Goal: Information Seeking & Learning: Learn about a topic

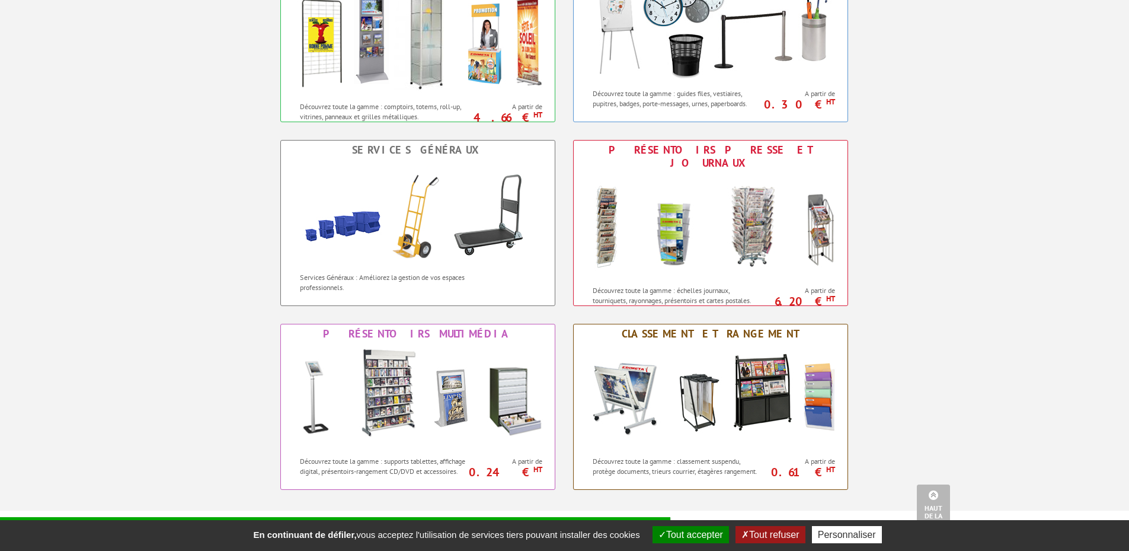
scroll to position [770, 0]
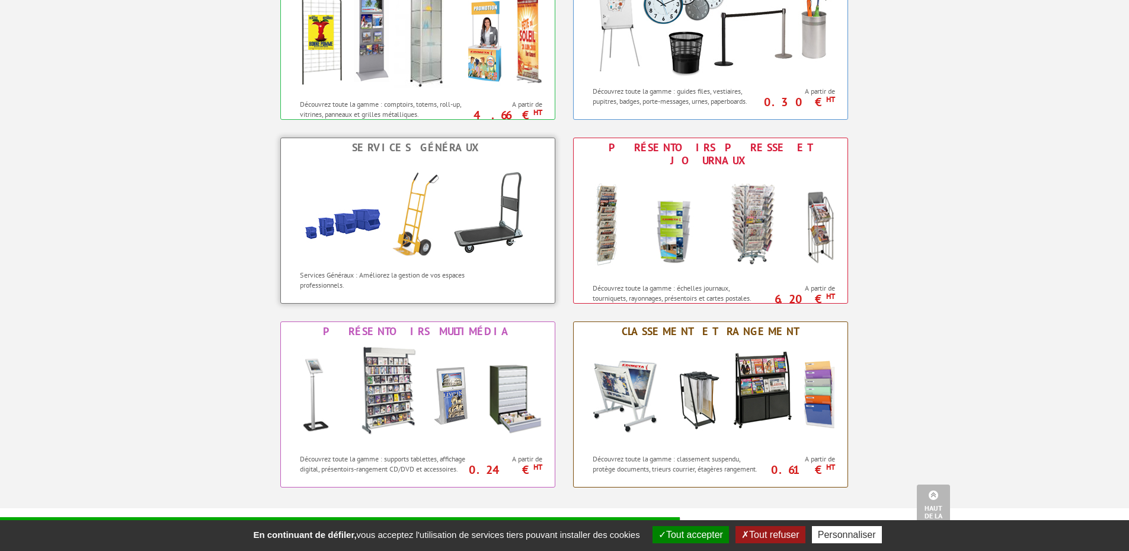
click at [426, 251] on img at bounding box center [417, 210] width 261 height 107
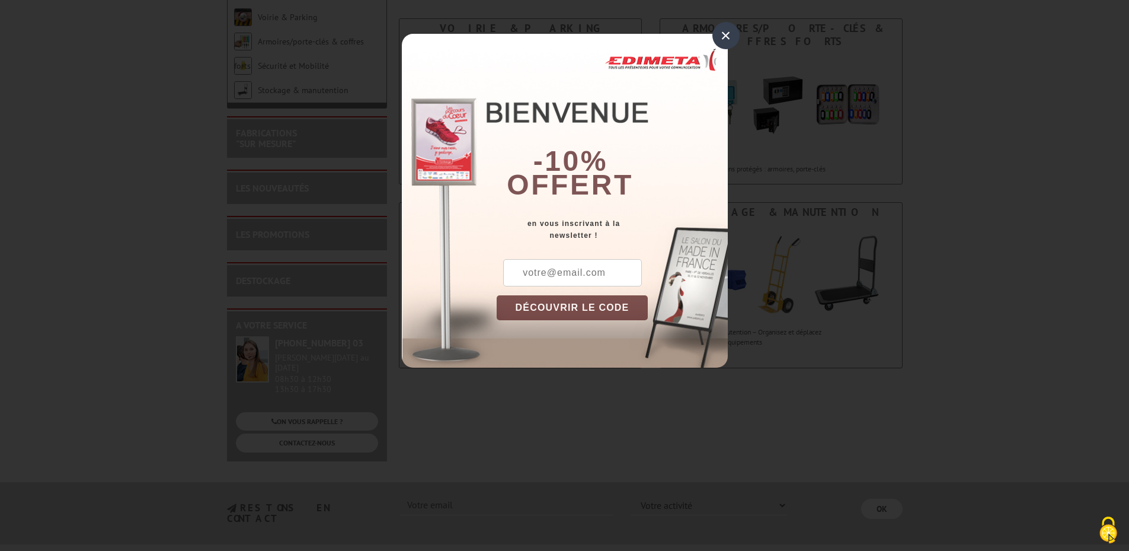
scroll to position [178, 0]
click at [725, 32] on div "×" at bounding box center [725, 35] width 27 height 27
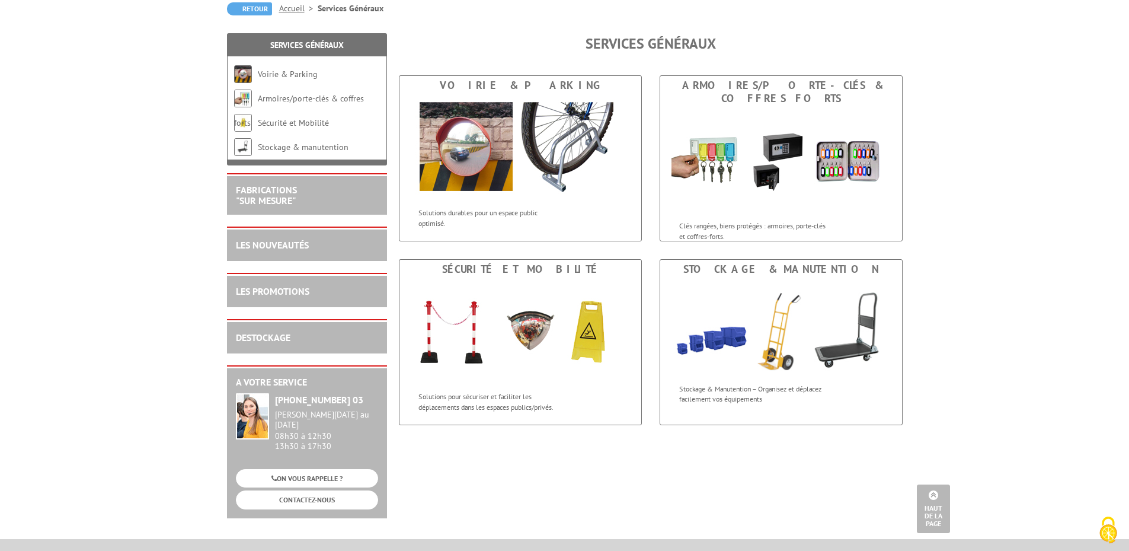
scroll to position [119, 0]
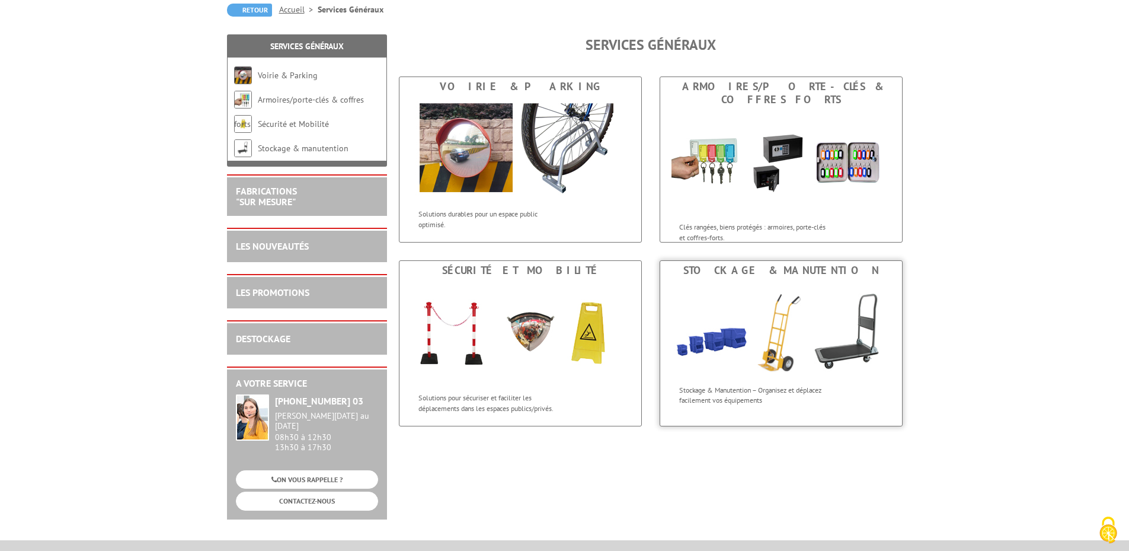
click at [806, 348] on img at bounding box center [781, 329] width 242 height 99
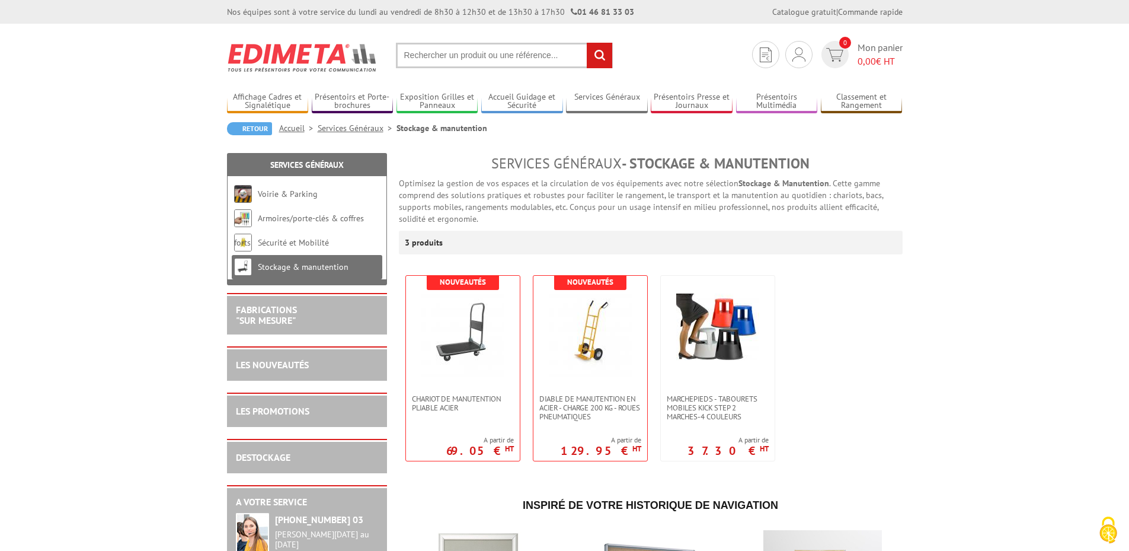
click at [337, 125] on link "Services Généraux" at bounding box center [357, 128] width 79 height 11
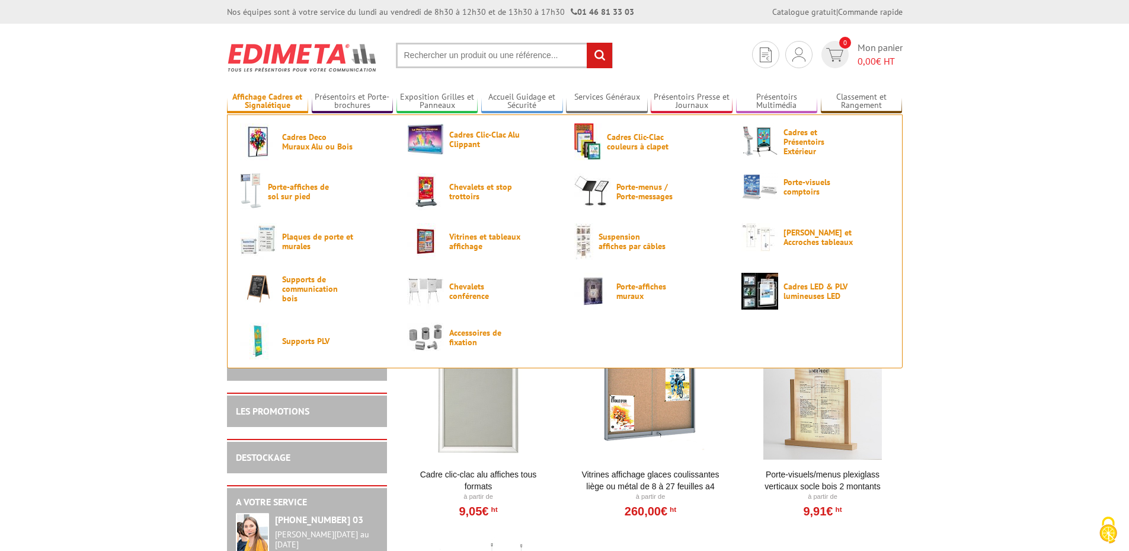
click at [280, 100] on link "Affichage Cadres et Signalétique" at bounding box center [268, 102] width 82 height 20
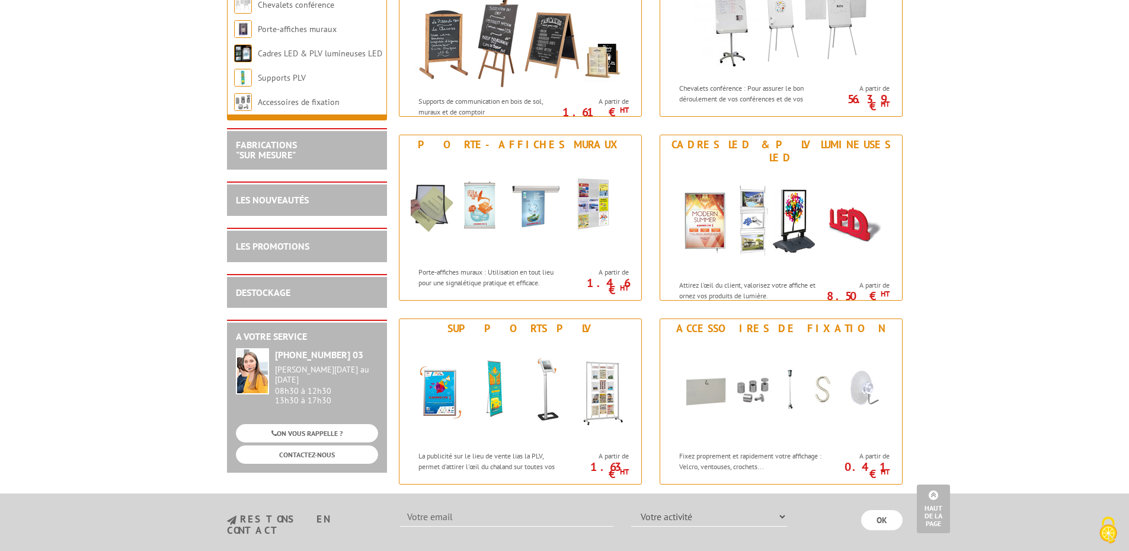
scroll to position [1317, 0]
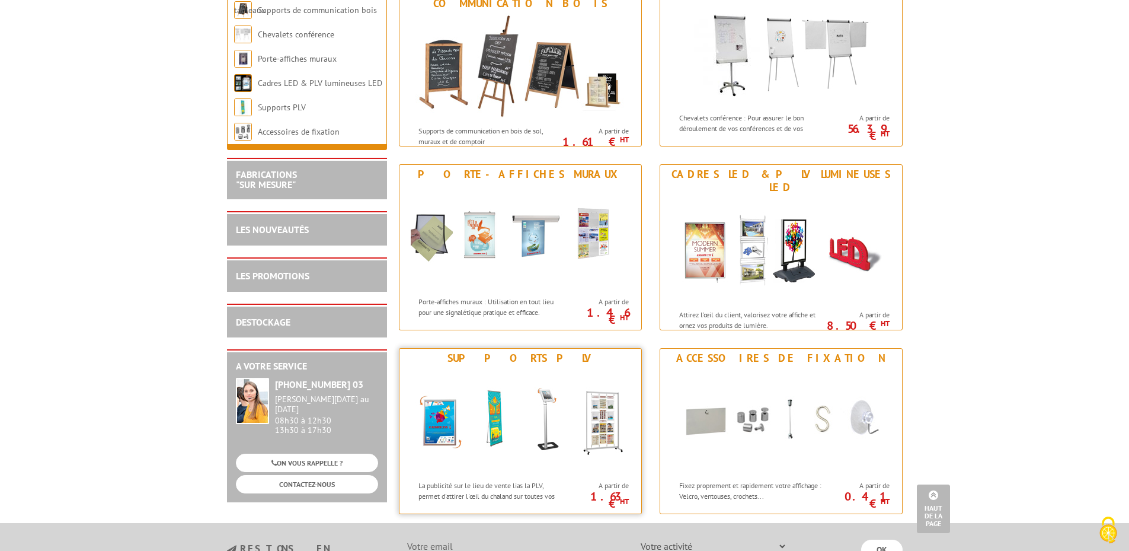
click at [530, 396] on img at bounding box center [520, 420] width 219 height 107
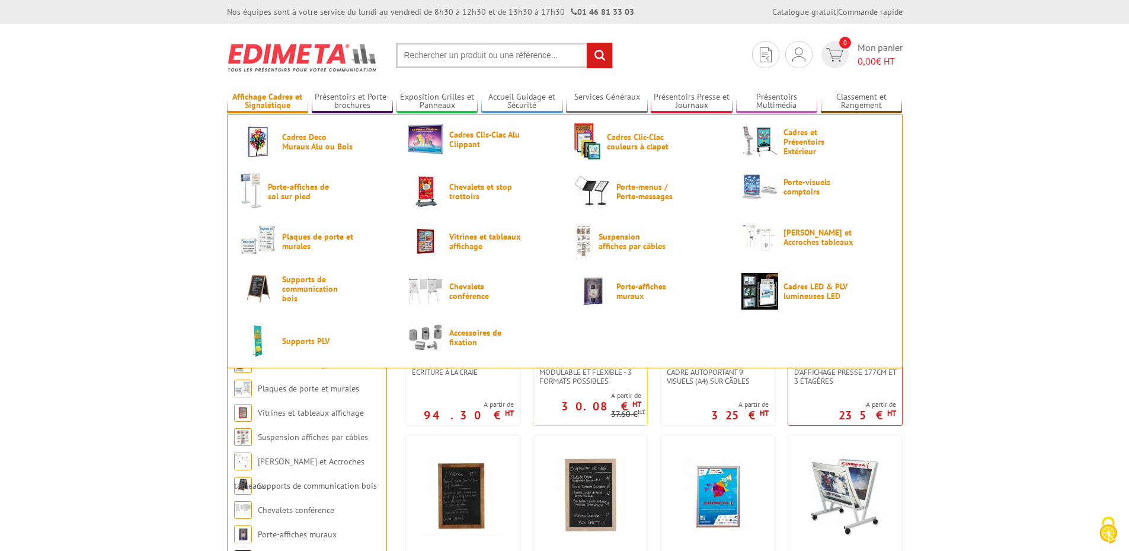
click at [268, 98] on link "Affichage Cadres et Signalétique" at bounding box center [268, 102] width 82 height 20
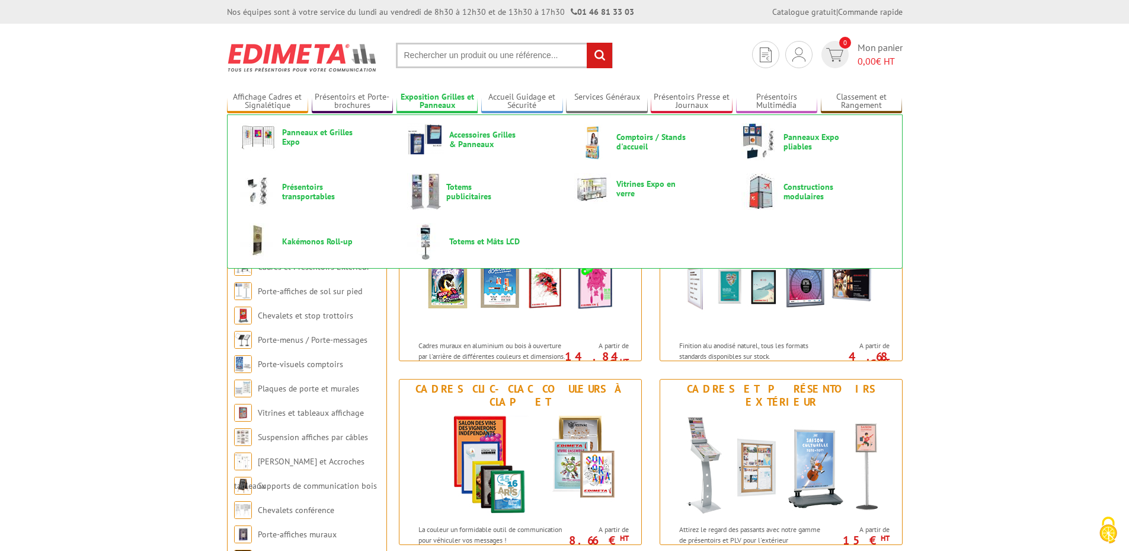
click at [434, 105] on link "Exposition Grilles et Panneaux" at bounding box center [437, 102] width 82 height 20
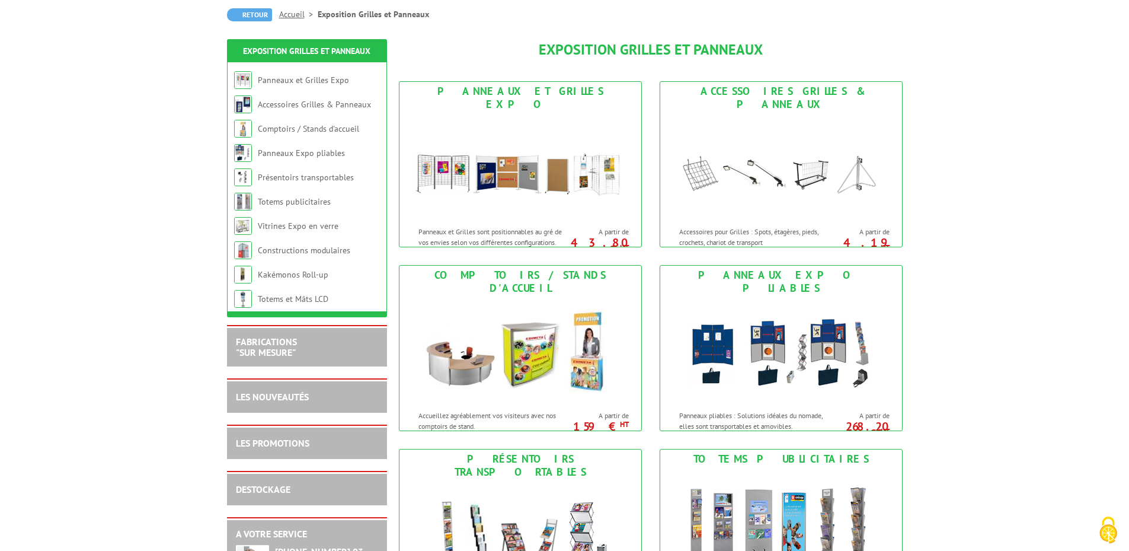
scroll to position [119, 0]
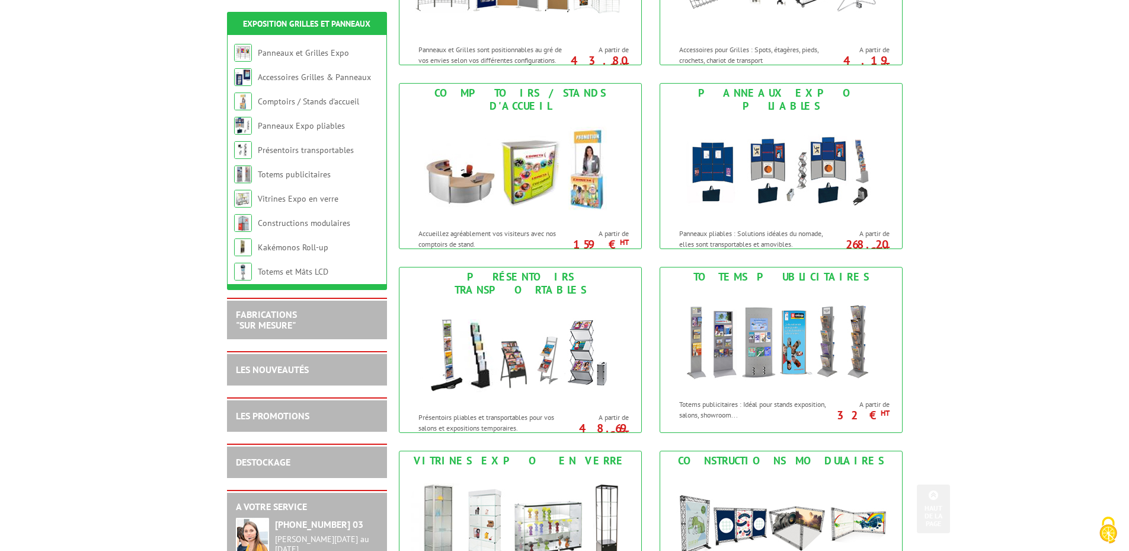
scroll to position [296, 0]
click at [796, 141] on img at bounding box center [780, 168] width 219 height 107
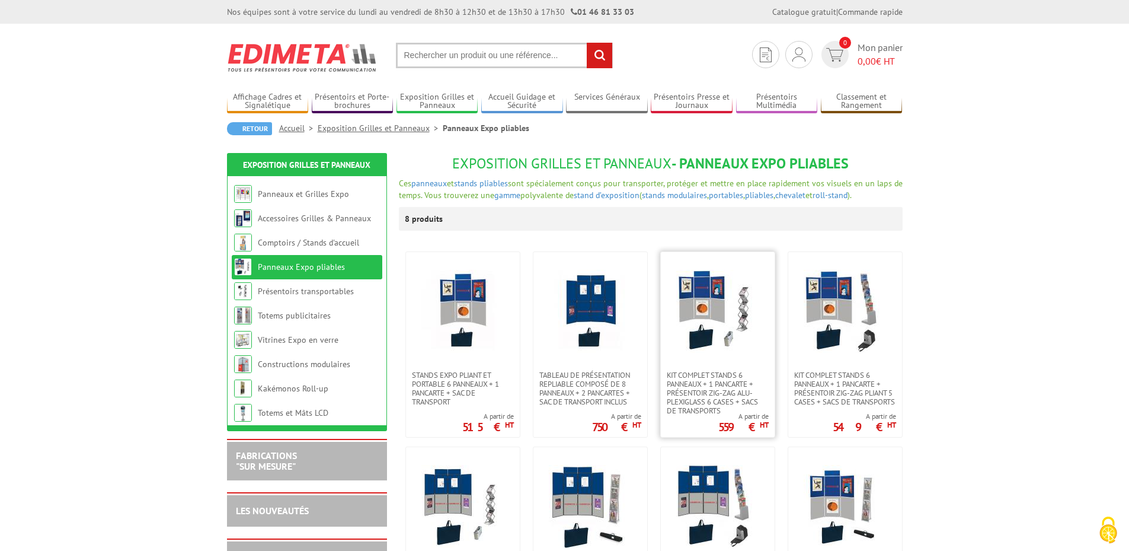
click at [721, 309] on img at bounding box center [717, 311] width 83 height 83
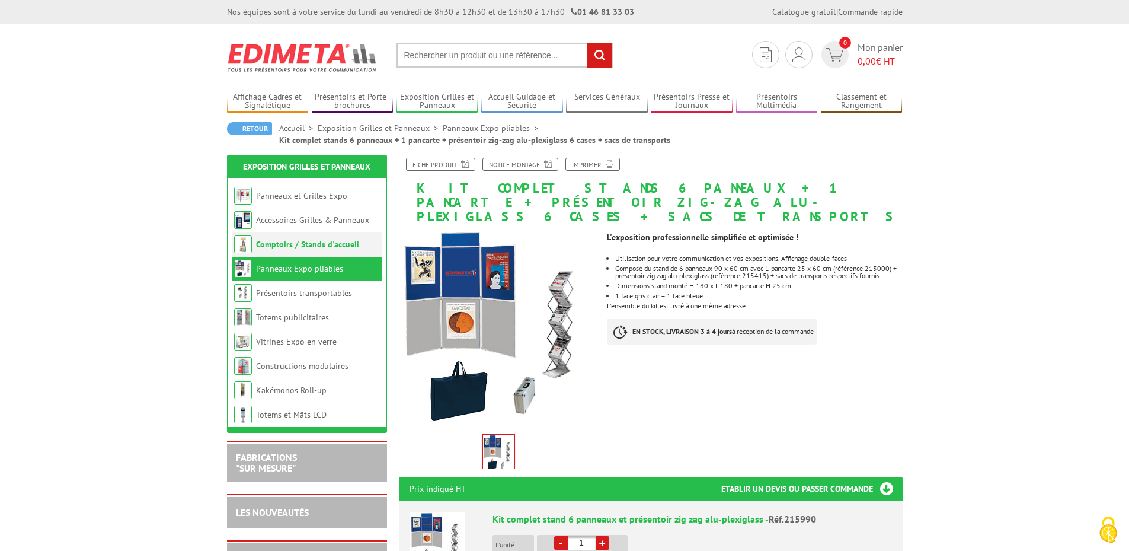
click at [338, 242] on link "Comptoirs / Stands d'accueil" at bounding box center [307, 244] width 103 height 11
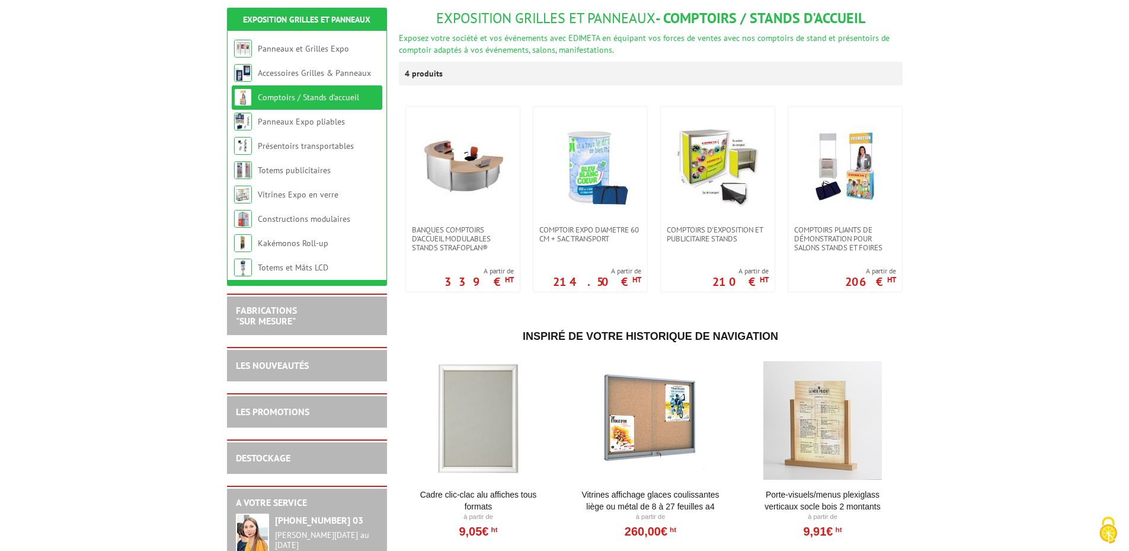
scroll to position [119, 0]
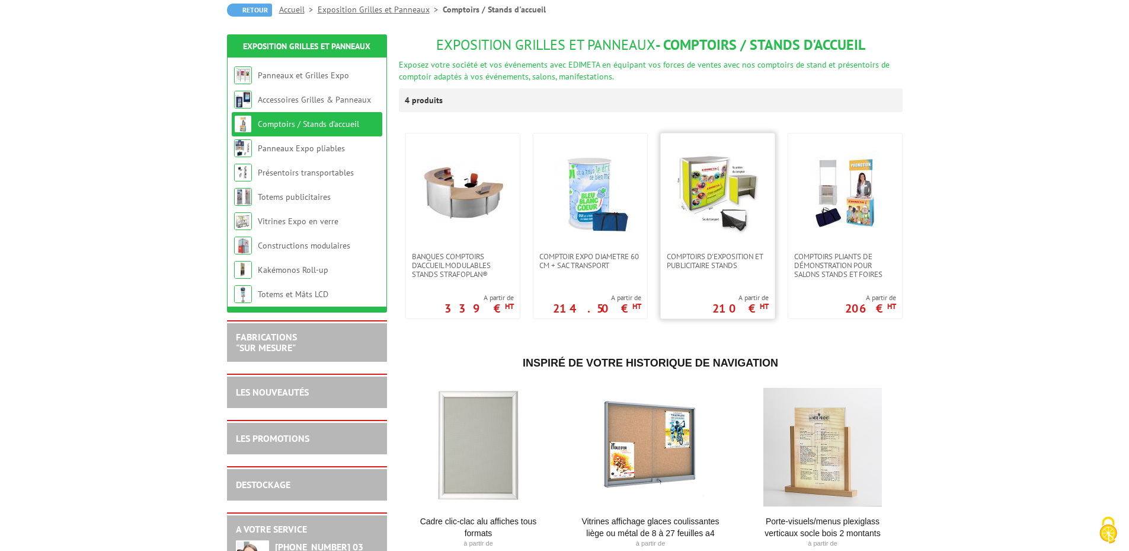
click at [735, 218] on img at bounding box center [717, 192] width 83 height 83
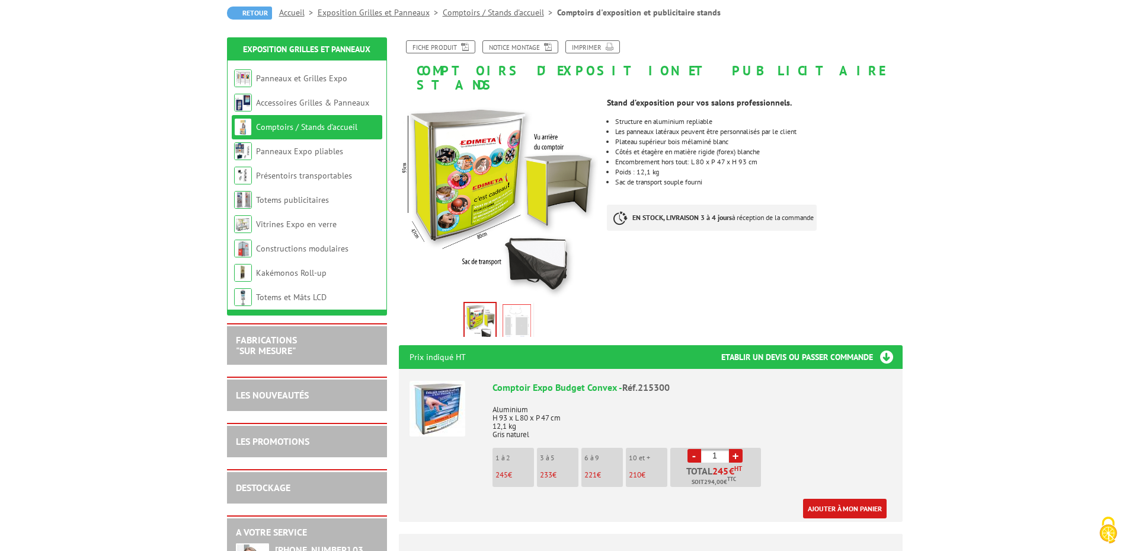
scroll to position [119, 0]
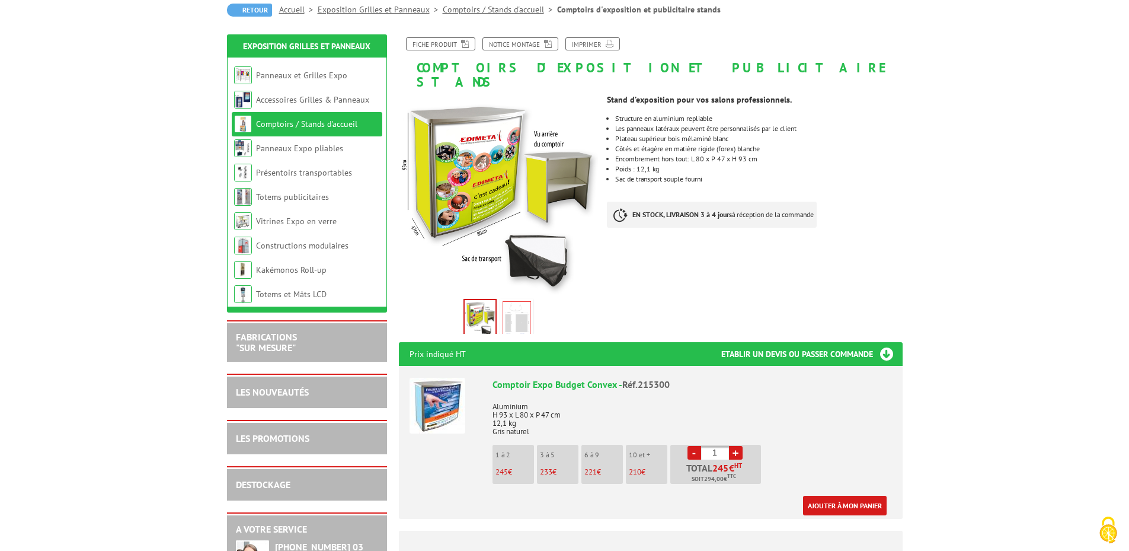
click at [518, 310] on img at bounding box center [517, 319] width 28 height 37
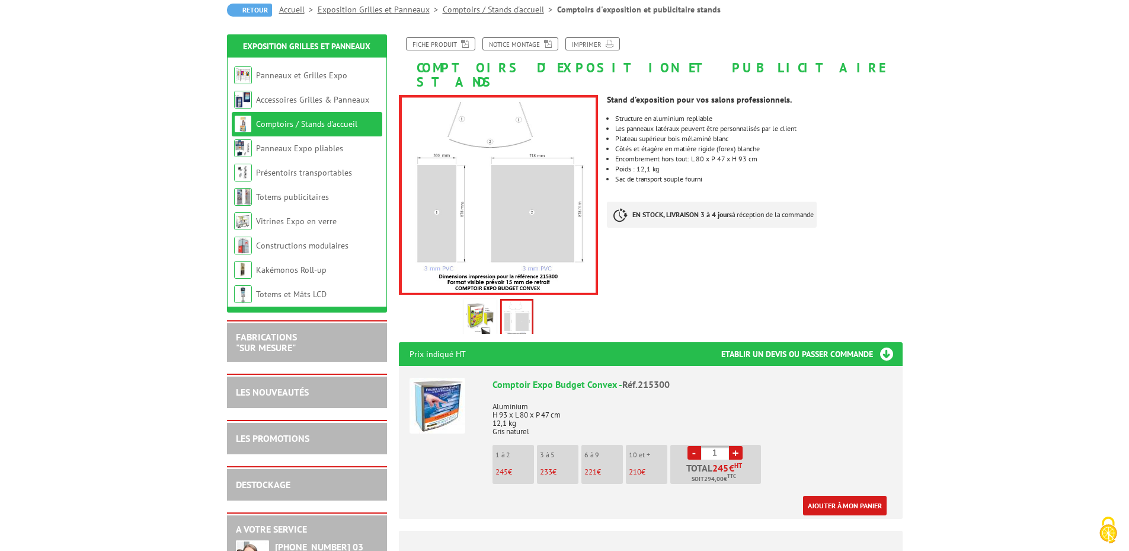
click at [277, 117] on li "Comptoirs / Stands d'accueil" at bounding box center [307, 124] width 151 height 24
click at [271, 125] on link "Comptoirs / Stands d'accueil" at bounding box center [306, 124] width 101 height 11
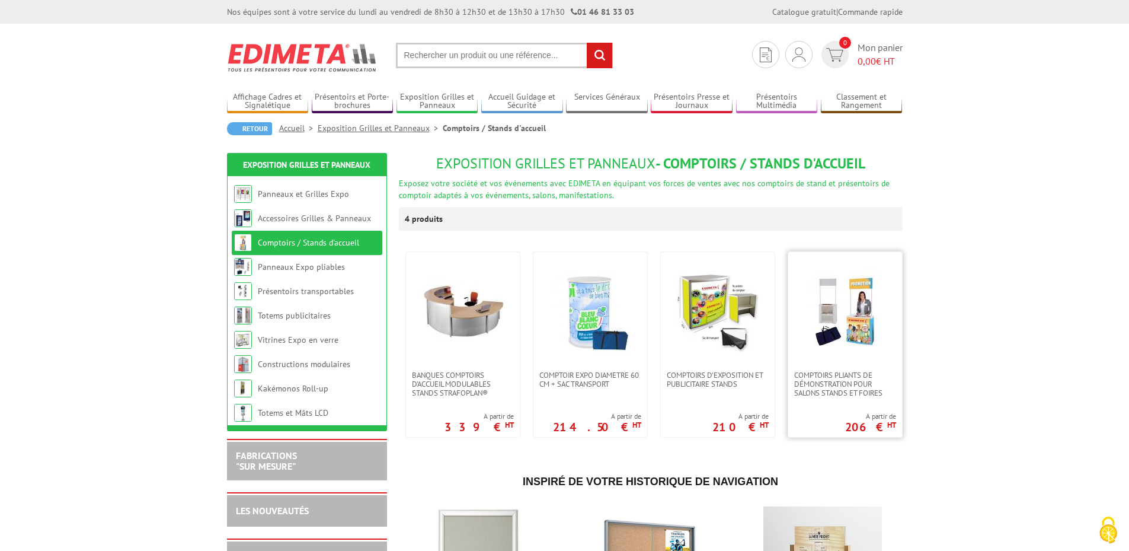
click at [862, 311] on img at bounding box center [845, 311] width 83 height 83
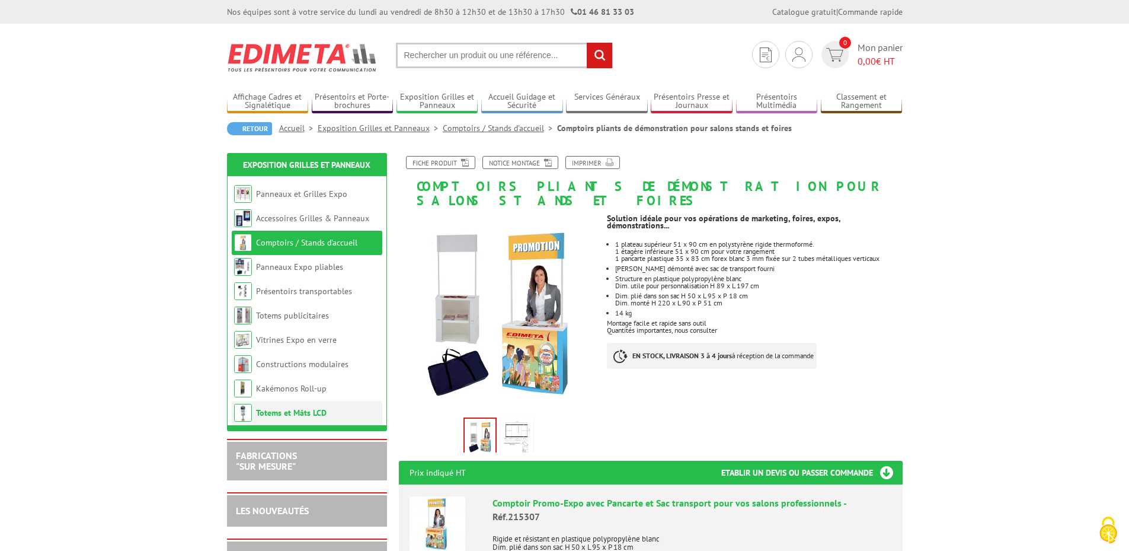
click at [312, 413] on link "Totems et Mâts LCD" at bounding box center [291, 412] width 71 height 11
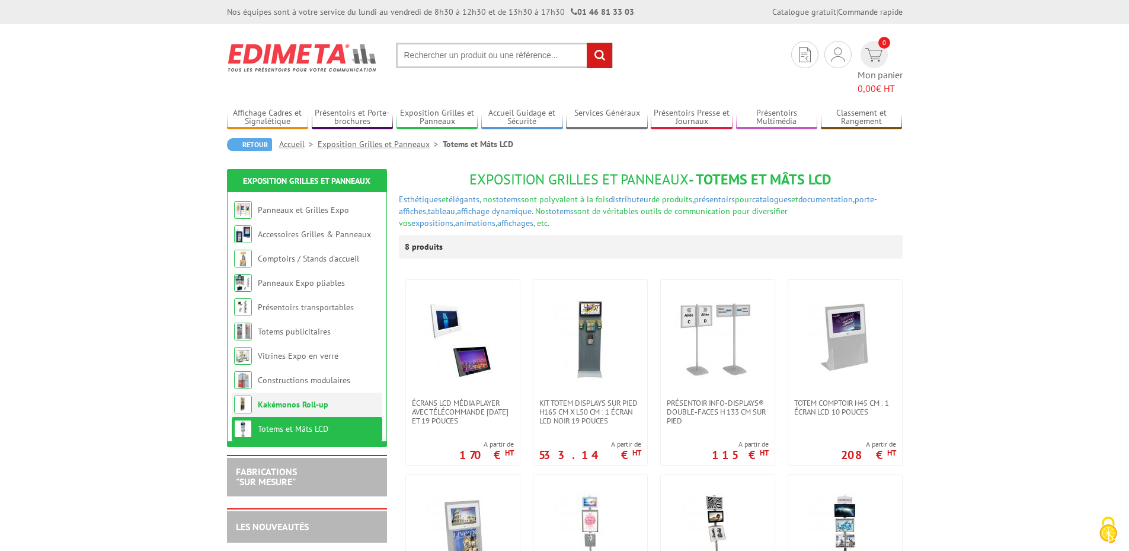
click at [290, 399] on link "Kakémonos Roll-up" at bounding box center [293, 404] width 71 height 11
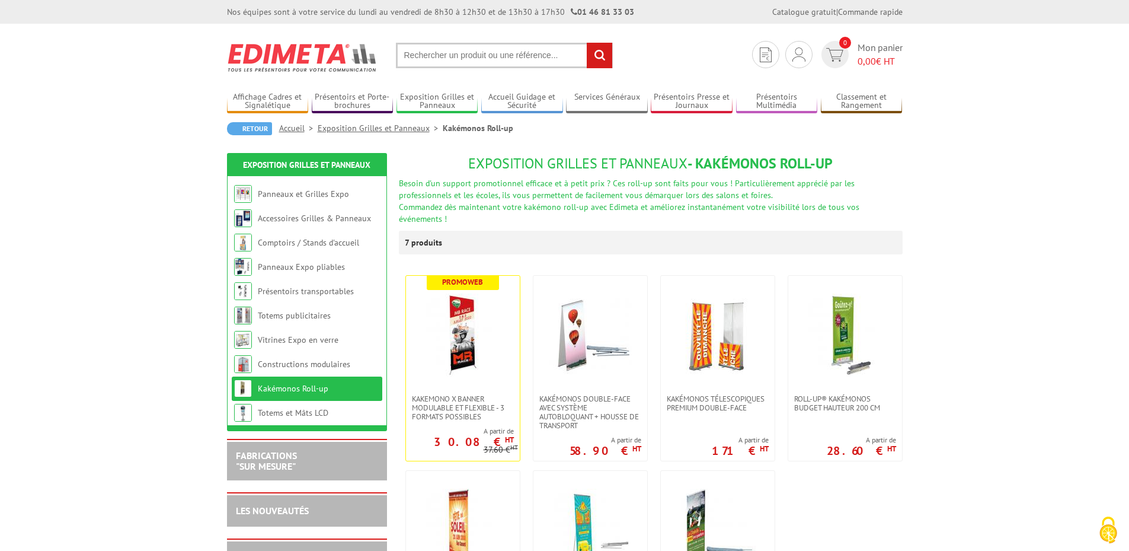
click at [450, 59] on input "text" at bounding box center [504, 55] width 217 height 25
click at [442, 49] on input "text" at bounding box center [504, 55] width 217 height 25
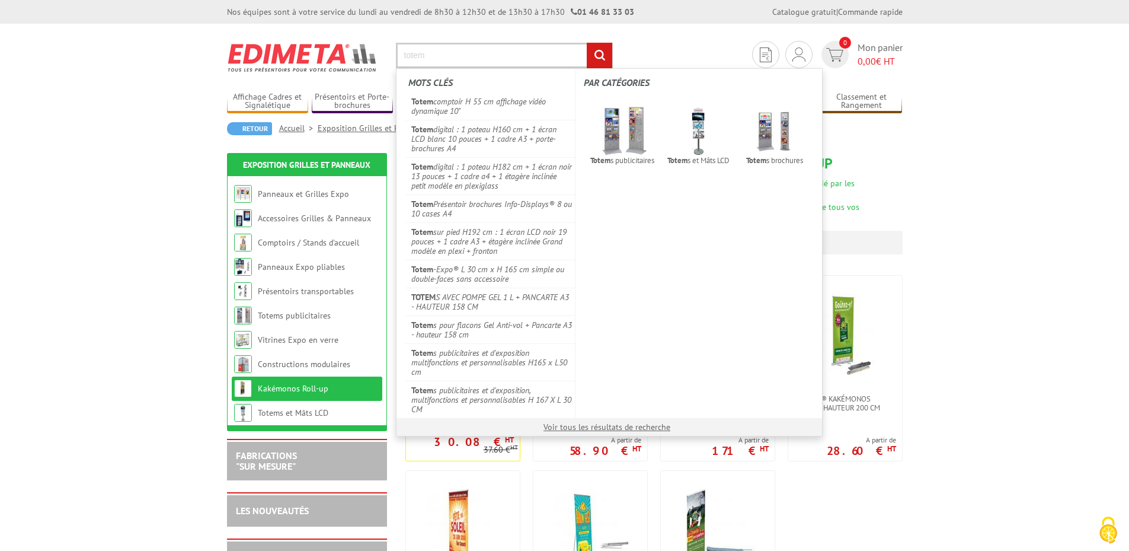
type input "totem"
click at [587, 43] on input "rechercher" at bounding box center [599, 55] width 25 height 25
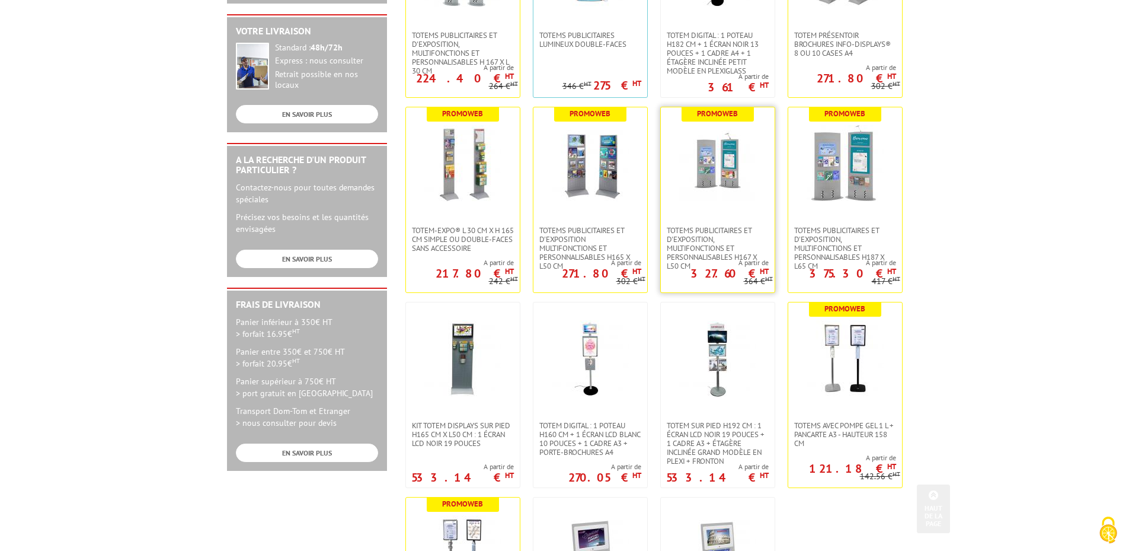
scroll to position [296, 0]
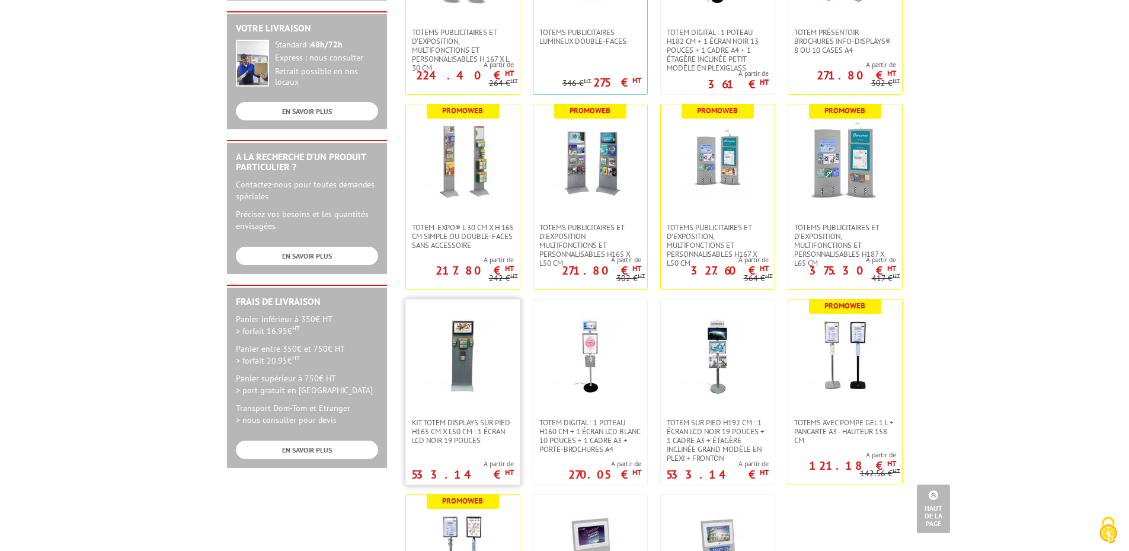
click at [467, 349] on img at bounding box center [462, 355] width 77 height 77
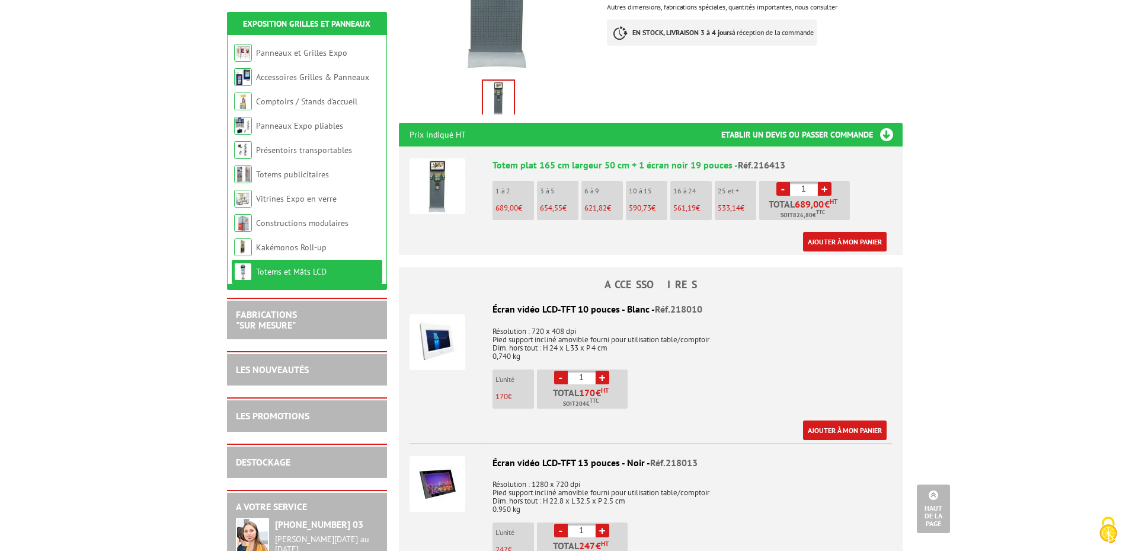
scroll to position [356, 0]
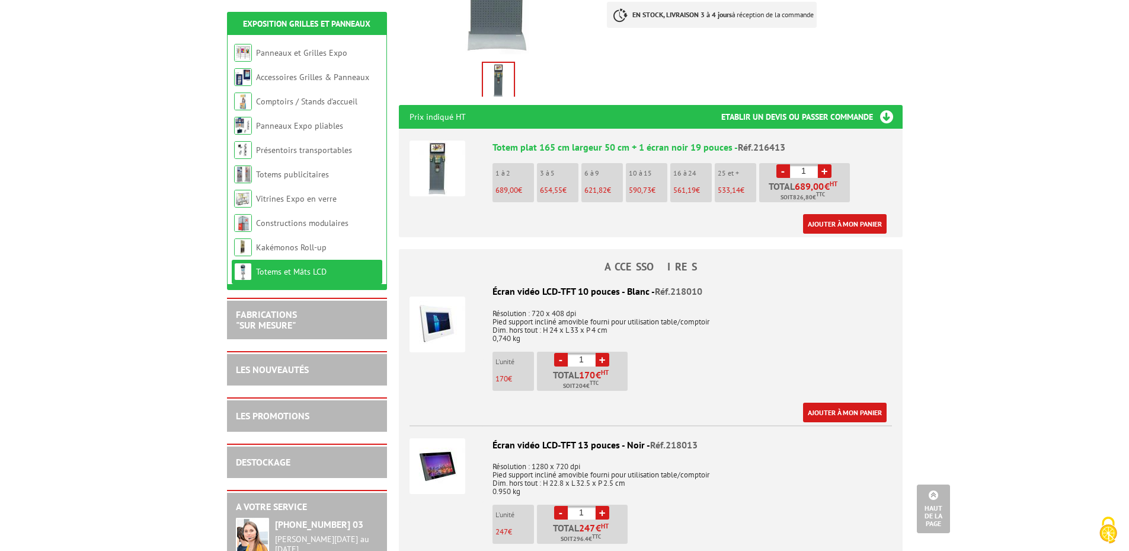
drag, startPoint x: 578, startPoint y: 271, endPoint x: 604, endPoint y: 270, distance: 26.1
click at [604, 284] on div "Écran vidéo LCD-TFT 10 pouces - Blanc - Réf.218010" at bounding box center [651, 291] width 482 height 14
click at [660, 360] on div "Écran vidéo LCD-TFT 10 pouces - Blanc - Réf.218010 Résolution : 720 x 408 dpi P…" at bounding box center [651, 352] width 482 height 137
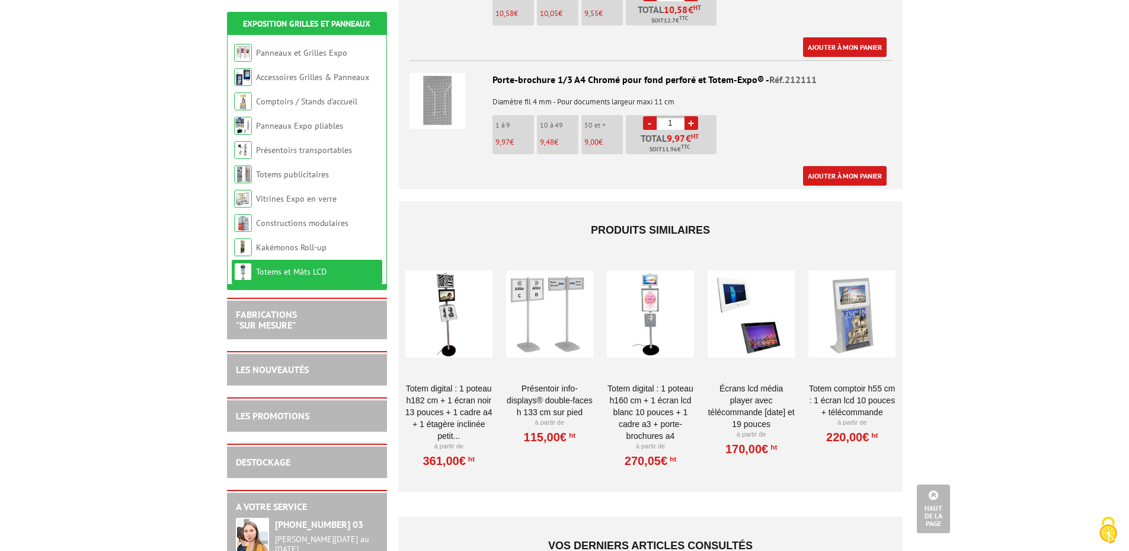
scroll to position [1956, 0]
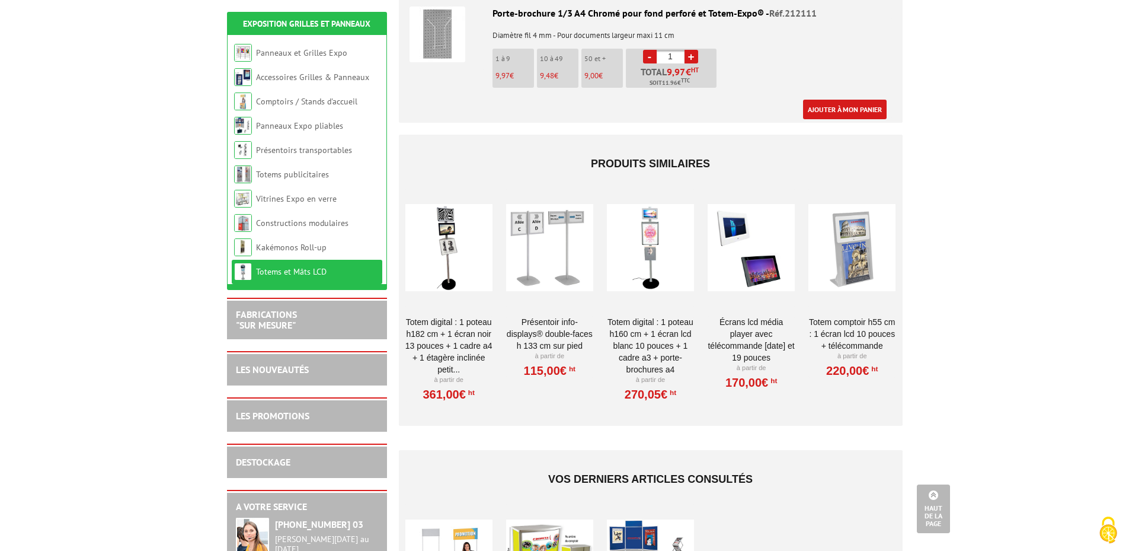
click at [871, 226] on div at bounding box center [851, 247] width 87 height 119
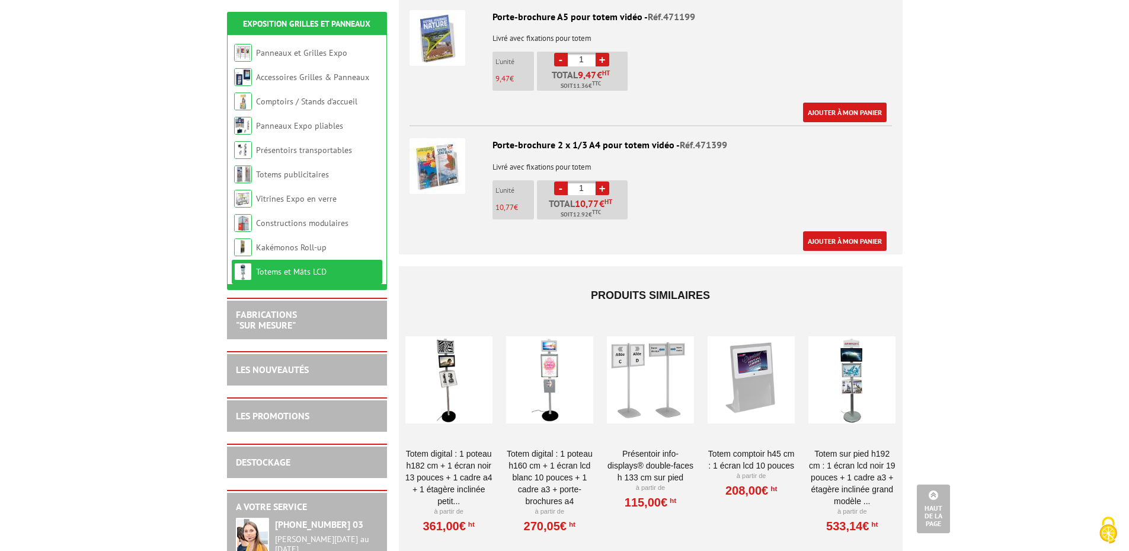
scroll to position [770, 0]
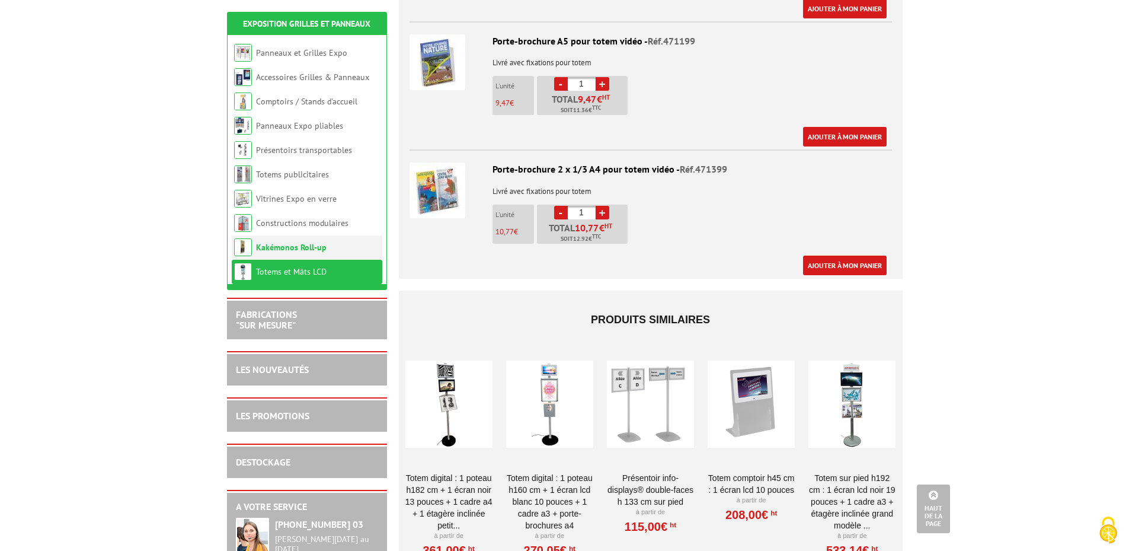
click at [284, 250] on link "Kakémonos Roll-up" at bounding box center [291, 247] width 71 height 11
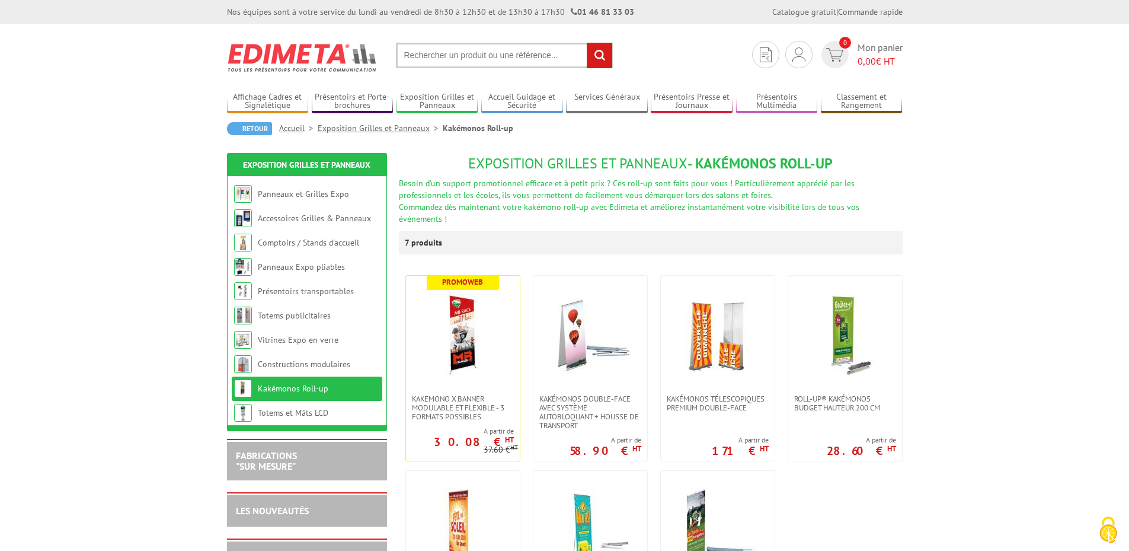
click at [430, 50] on input "text" at bounding box center [504, 55] width 217 height 25
click at [423, 54] on input "text" at bounding box center [504, 55] width 217 height 25
type input "roll up"
click at [587, 43] on input "rechercher" at bounding box center [599, 55] width 25 height 25
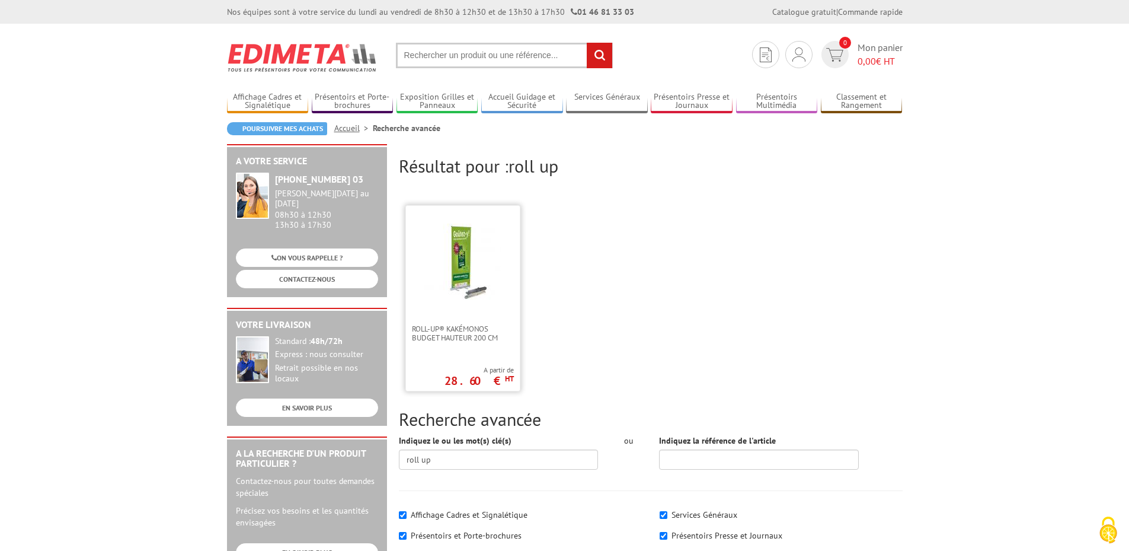
click at [478, 298] on img at bounding box center [462, 261] width 77 height 77
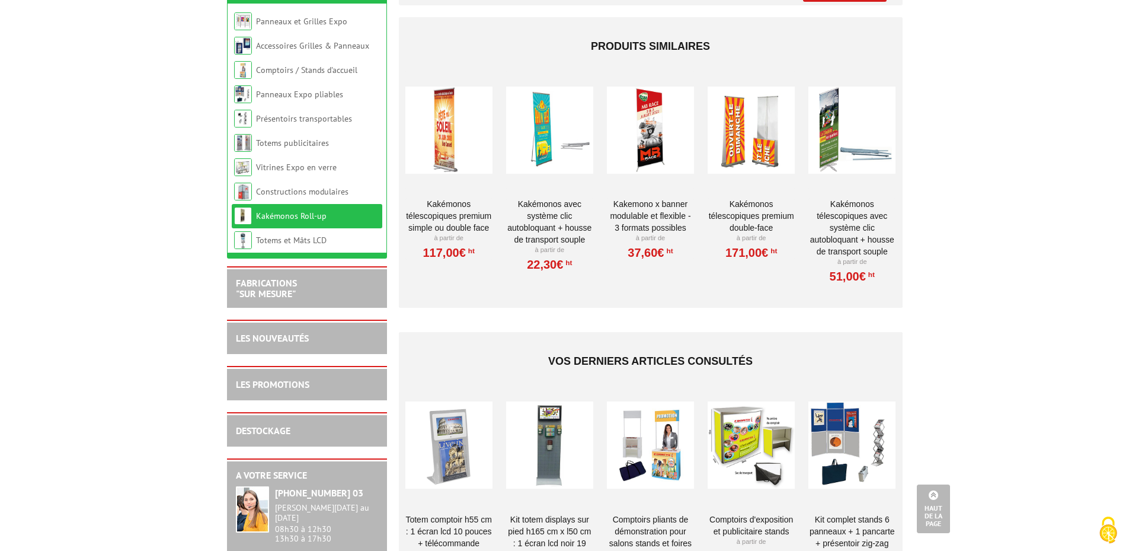
scroll to position [948, 0]
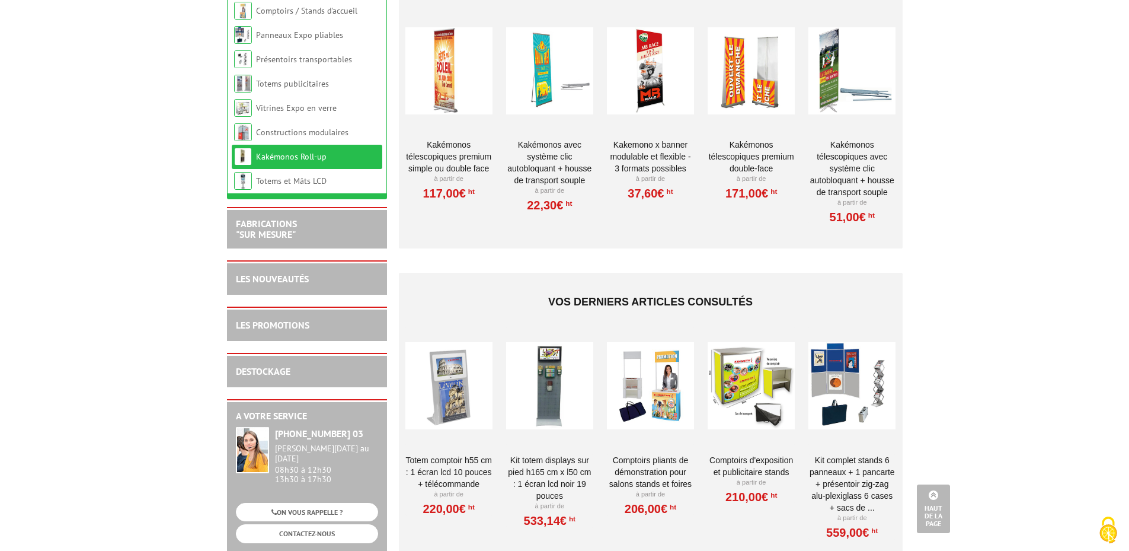
click at [872, 379] on div at bounding box center [851, 386] width 87 height 119
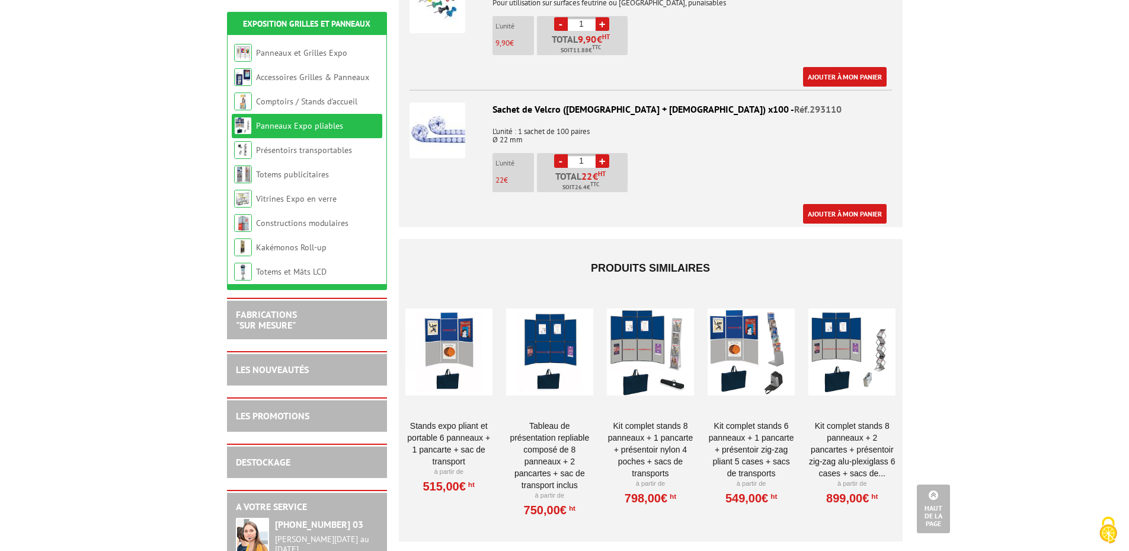
scroll to position [711, 0]
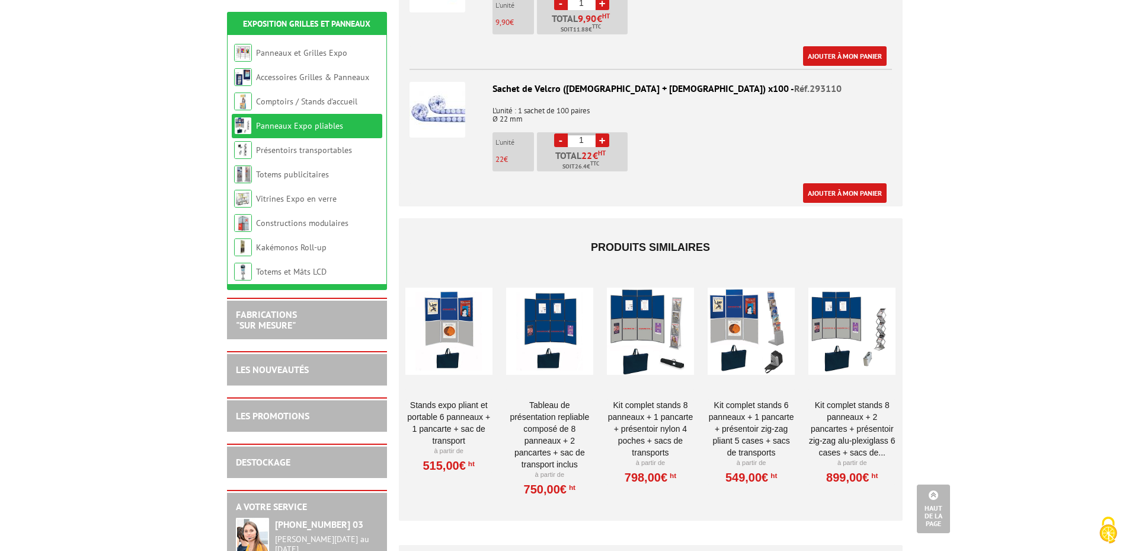
click at [847, 315] on div at bounding box center [851, 330] width 87 height 119
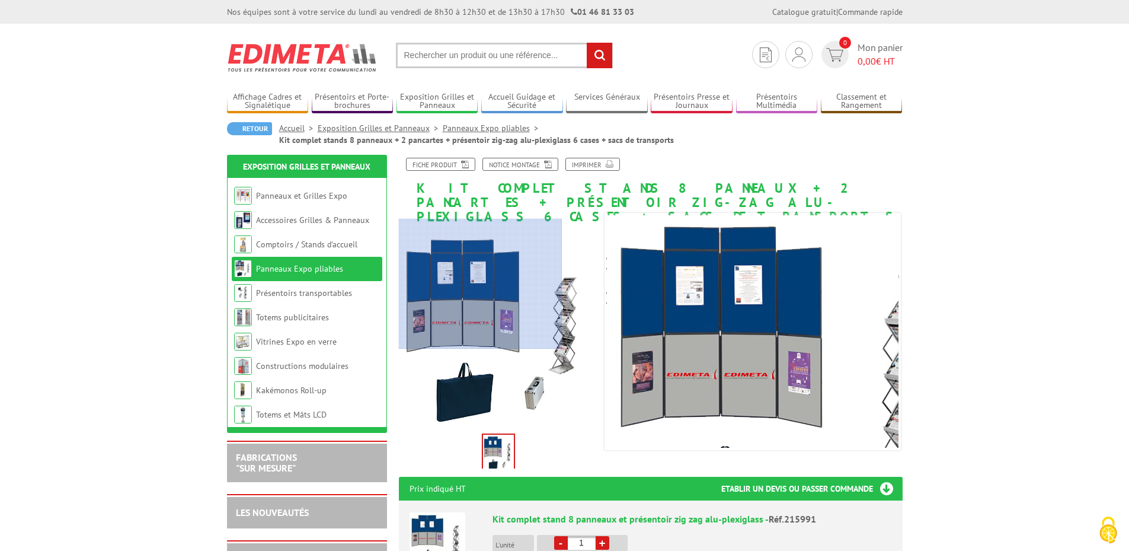
click at [479, 284] on div at bounding box center [481, 284] width 164 height 130
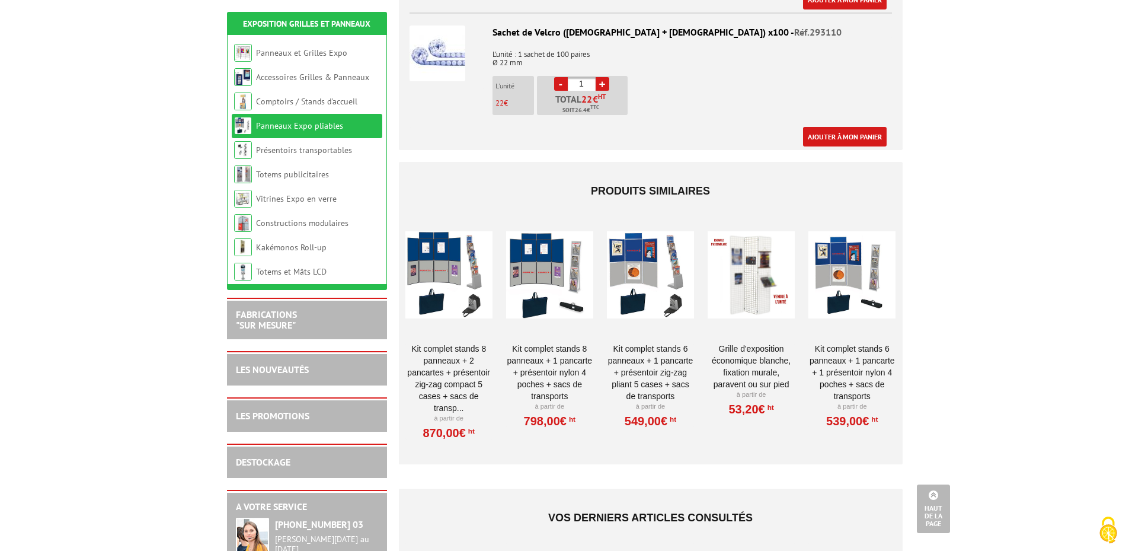
scroll to position [770, 0]
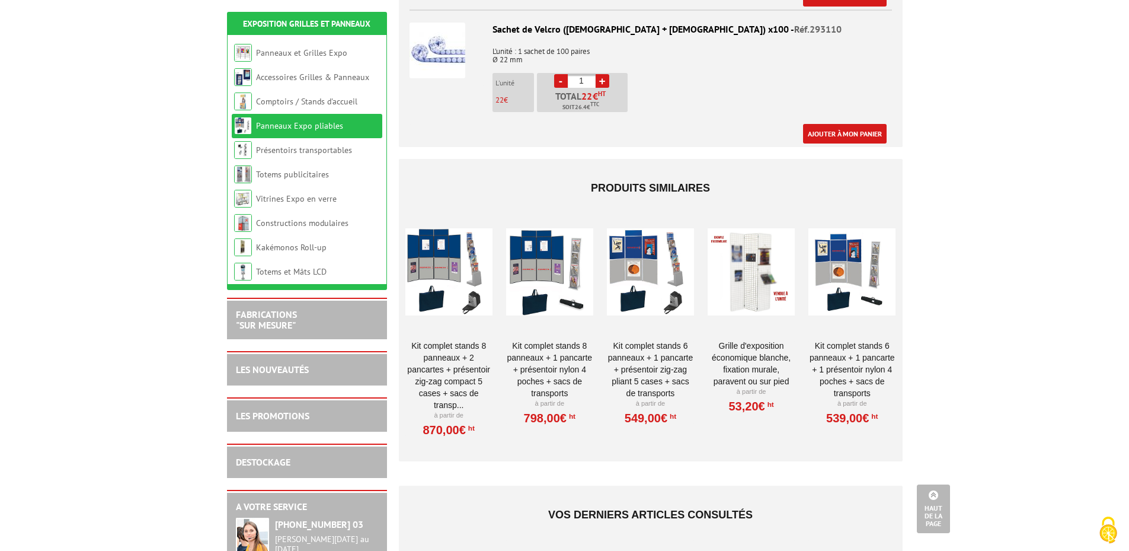
click at [666, 293] on div at bounding box center [650, 271] width 87 height 119
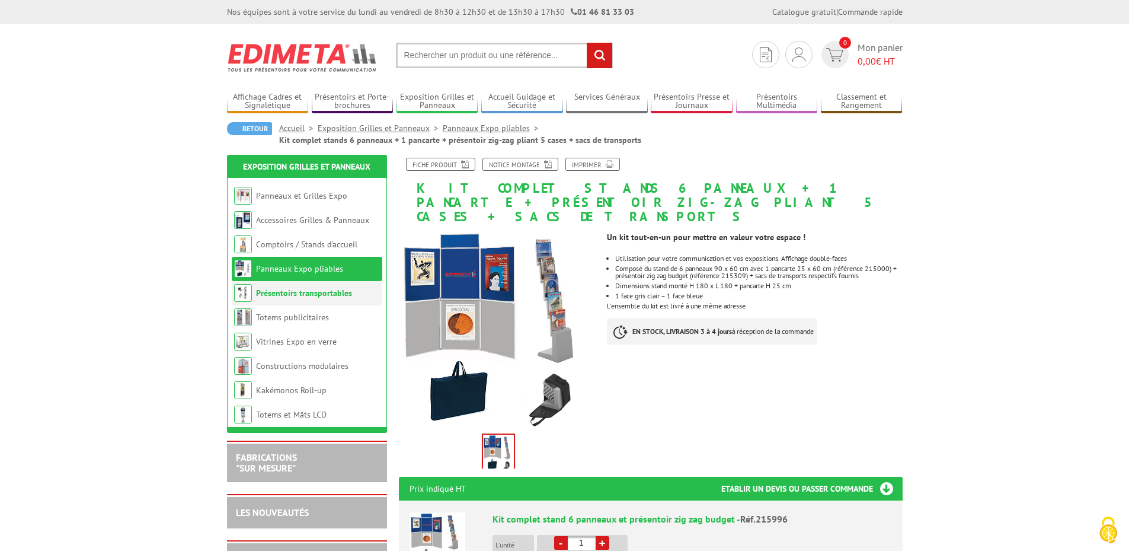
click at [310, 298] on li "Présentoirs transportables" at bounding box center [307, 293] width 151 height 24
click at [328, 270] on link "Panneaux Expo pliables" at bounding box center [299, 268] width 87 height 11
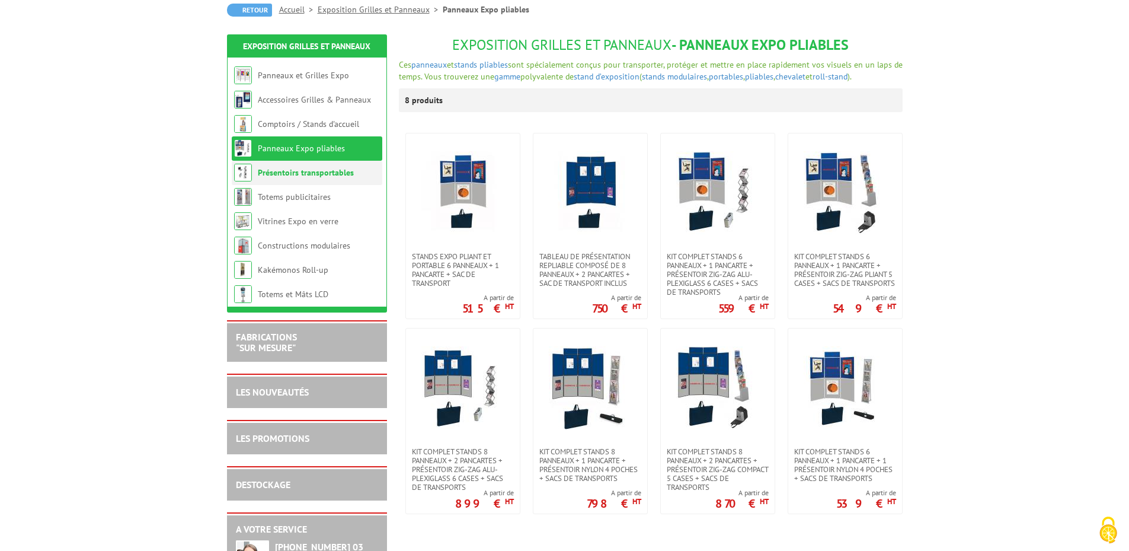
click at [326, 174] on link "Présentoirs transportables" at bounding box center [306, 172] width 96 height 11
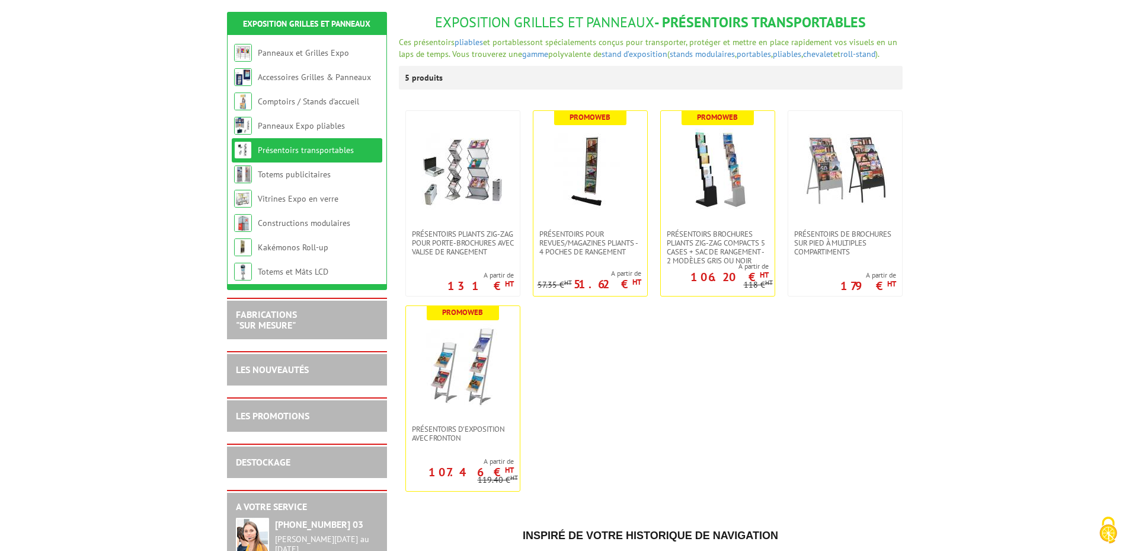
scroll to position [178, 0]
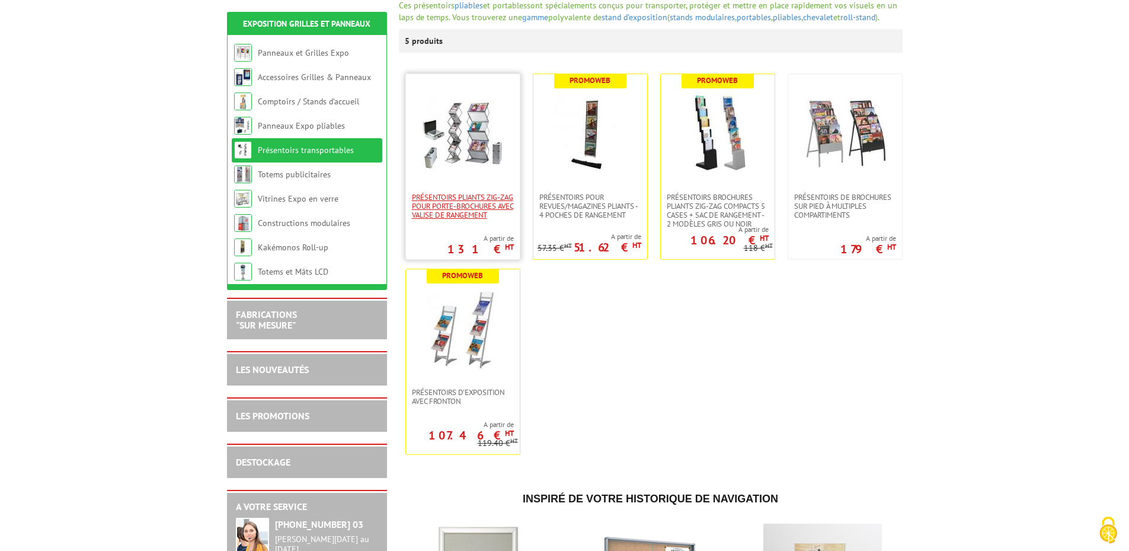
click at [458, 215] on span "Présentoirs pliants Zig-Zag pour porte-brochures avec valise de rangement" at bounding box center [463, 206] width 102 height 27
click at [712, 207] on span "Présentoirs brochures pliants Zig-Zag compacts 5 cases + sac de rangement - 2 M…" at bounding box center [718, 211] width 102 height 36
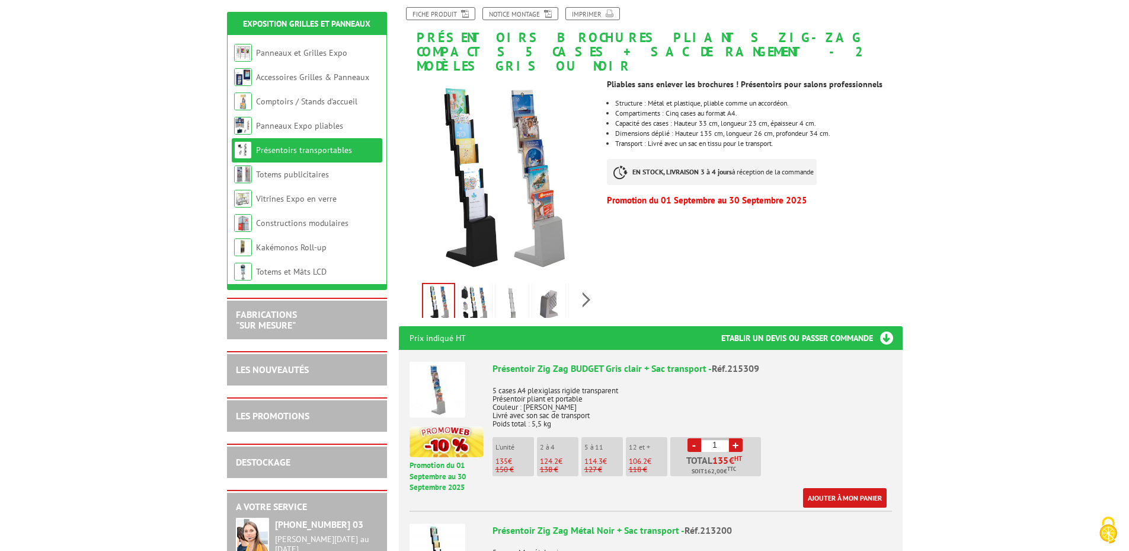
scroll to position [178, 0]
click at [471, 290] on img at bounding box center [475, 302] width 28 height 37
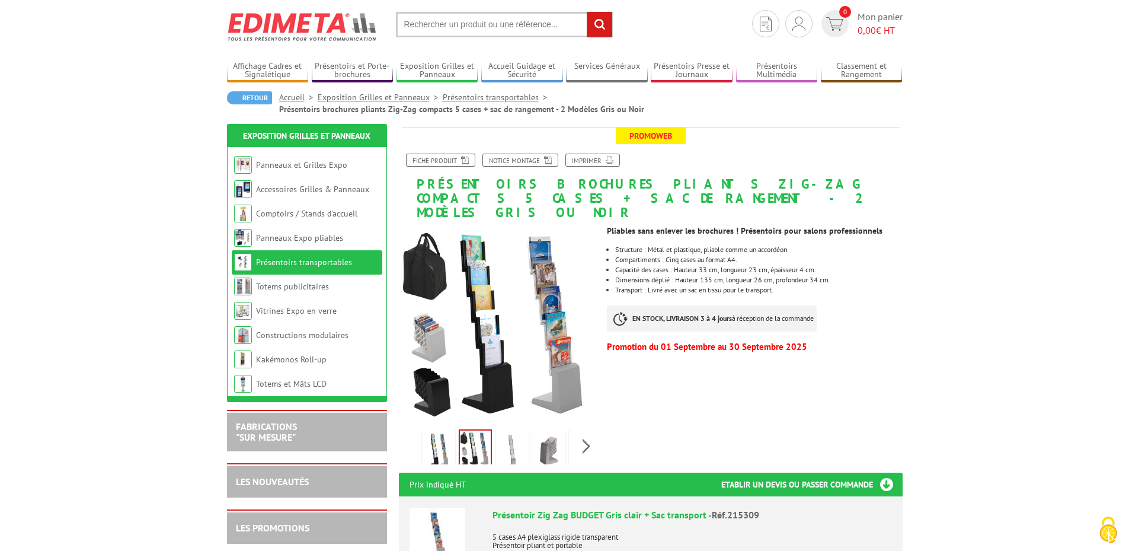
scroll to position [0, 0]
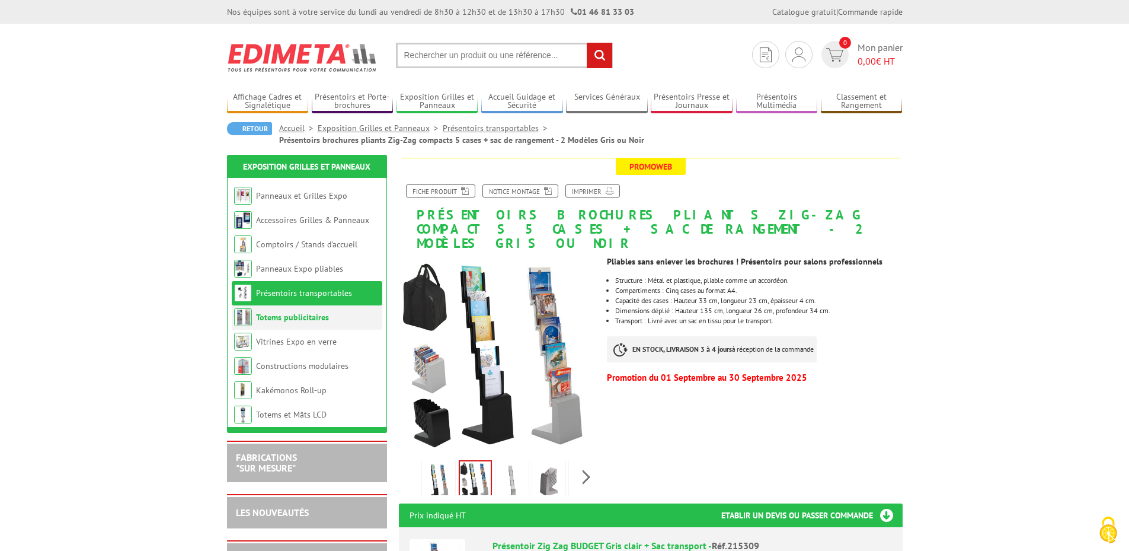
click at [284, 316] on link "Totems publicitaires" at bounding box center [292, 317] width 73 height 11
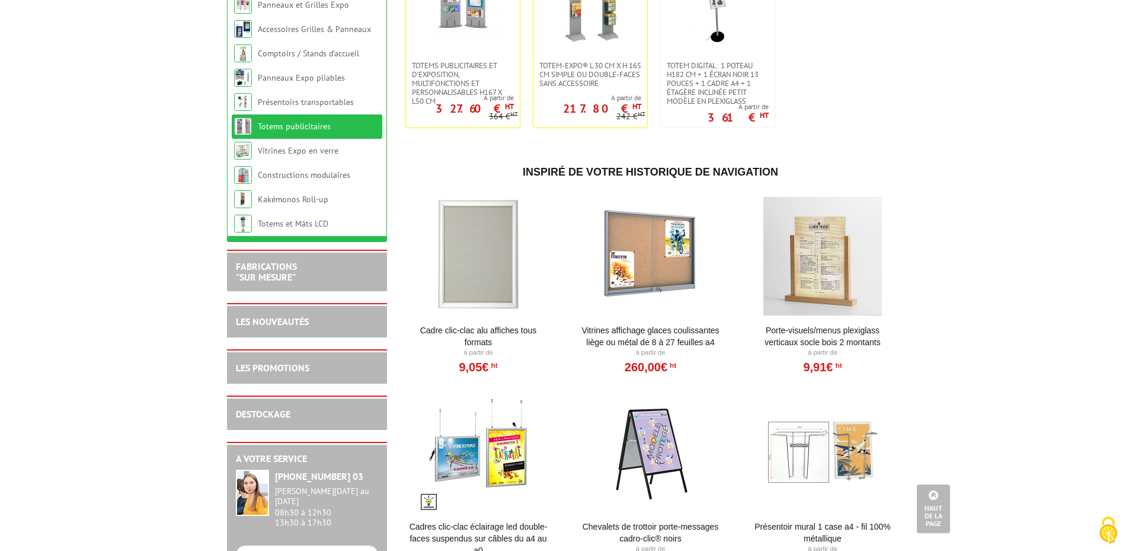
scroll to position [1041, 0]
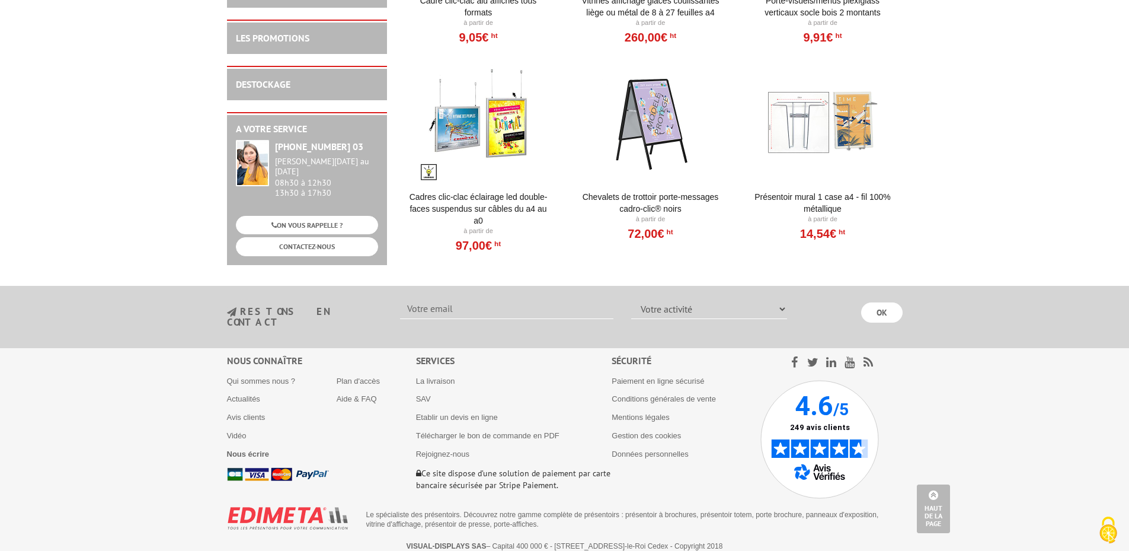
click at [945, 412] on footer "Nous connaître Qui sommes nous ? Actualités Avis clients Vidéo Nous écrire Plan…" at bounding box center [564, 453] width 1129 height 211
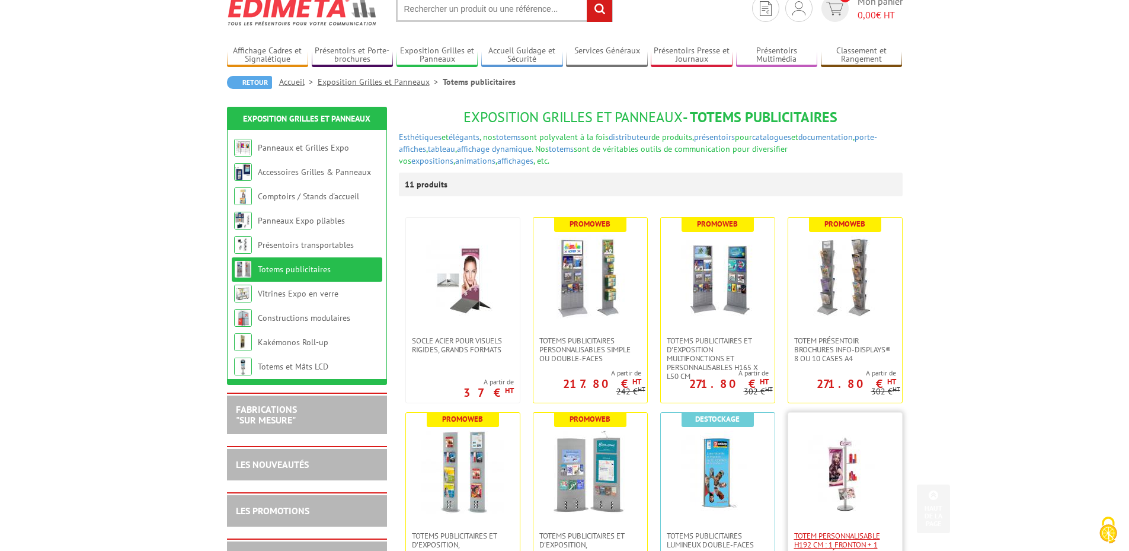
scroll to position [0, 0]
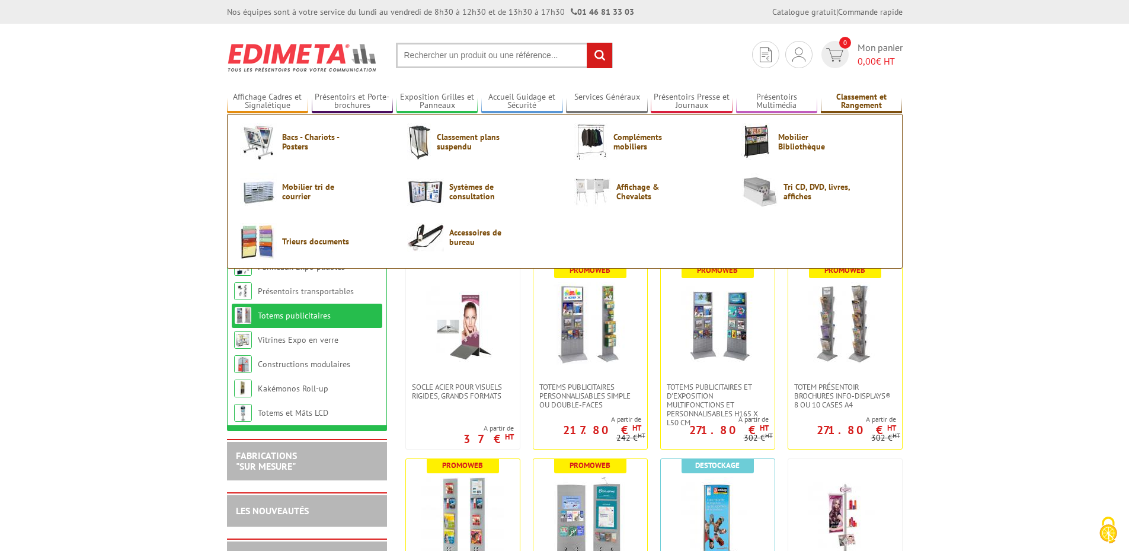
click at [852, 97] on link "Classement et Rangement" at bounding box center [862, 102] width 82 height 20
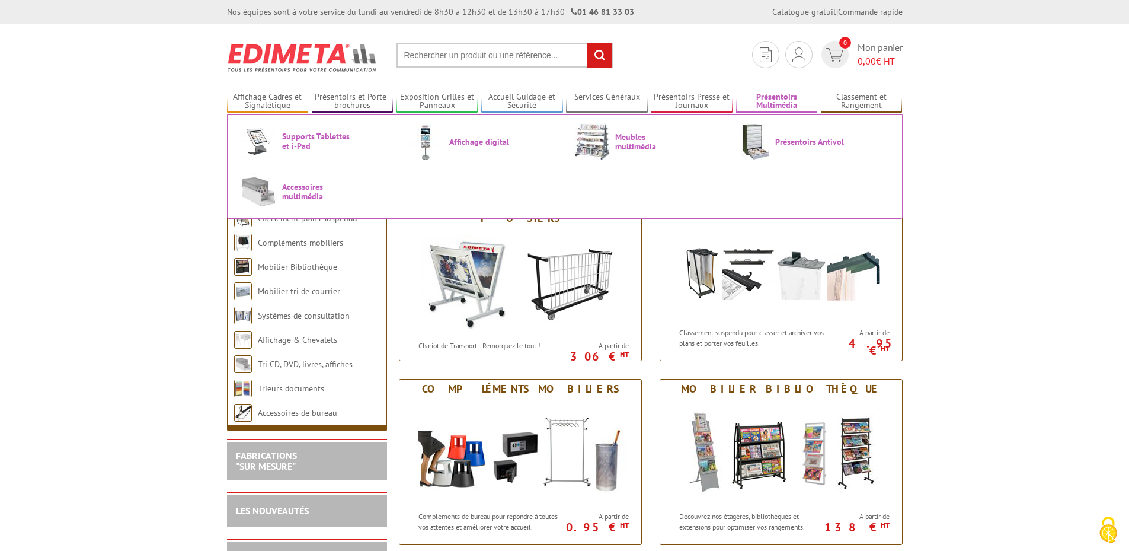
click at [781, 103] on link "Présentoirs Multimédia" at bounding box center [777, 102] width 82 height 20
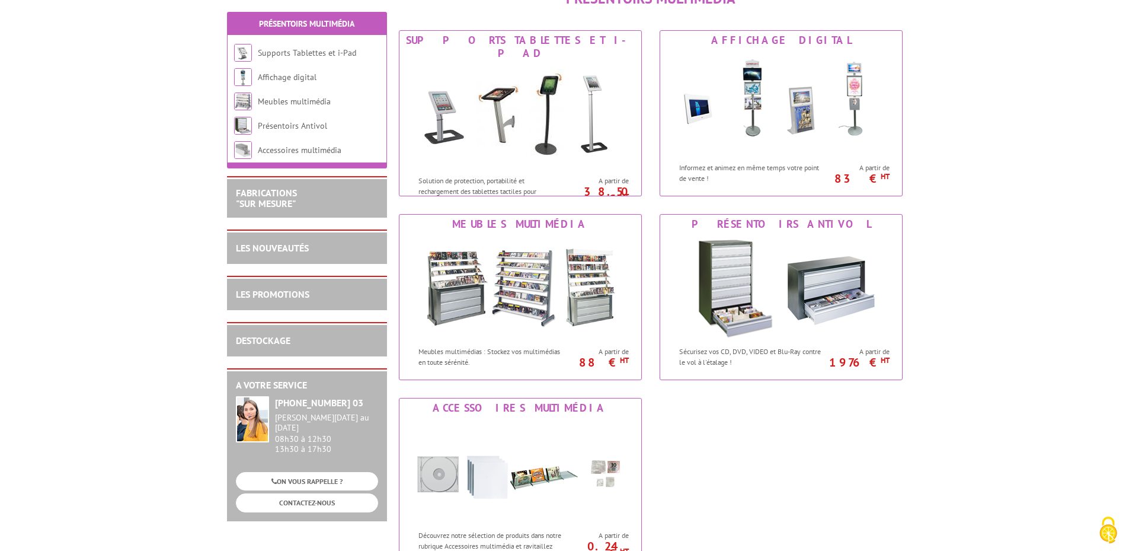
scroll to position [178, 0]
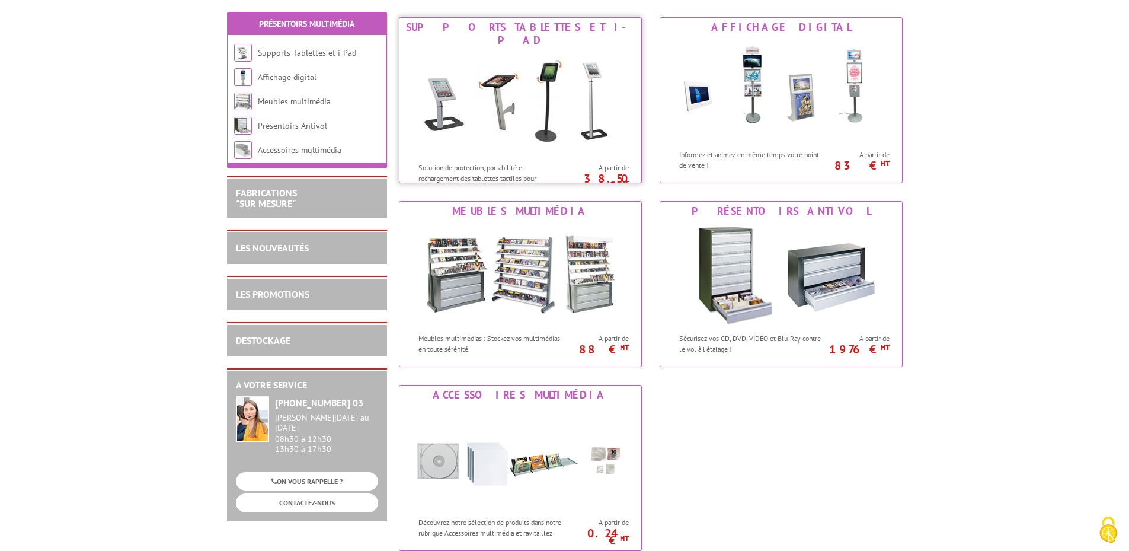
click at [475, 109] on img at bounding box center [520, 103] width 219 height 107
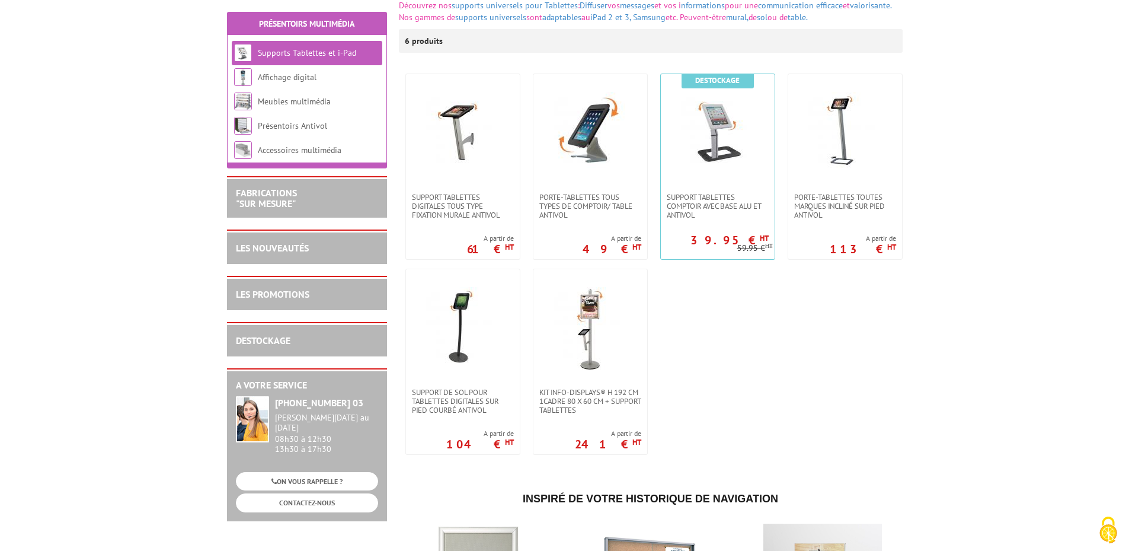
scroll to position [296, 0]
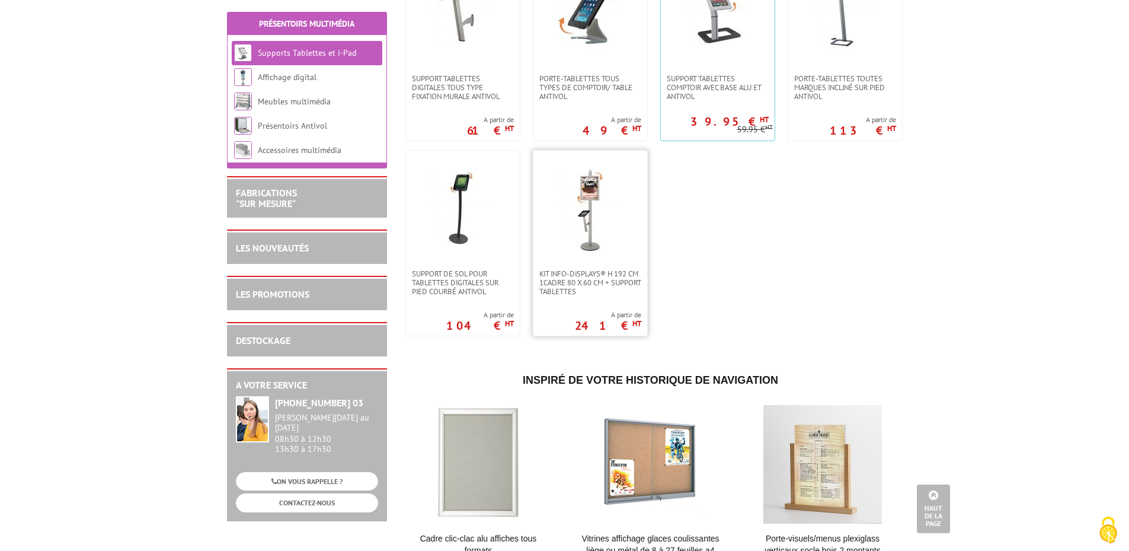
click at [590, 227] on img at bounding box center [590, 209] width 83 height 83
